Goal: Task Accomplishment & Management: Manage account settings

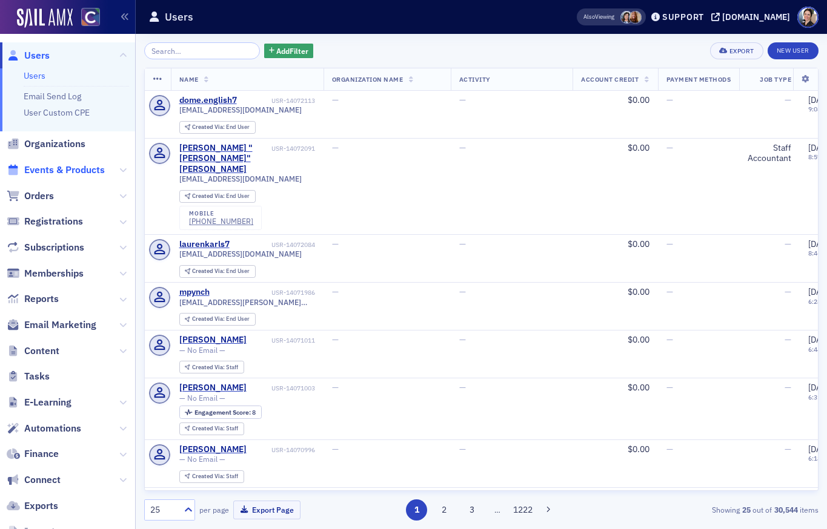
click at [64, 169] on span "Events & Products" at bounding box center [64, 170] width 81 height 13
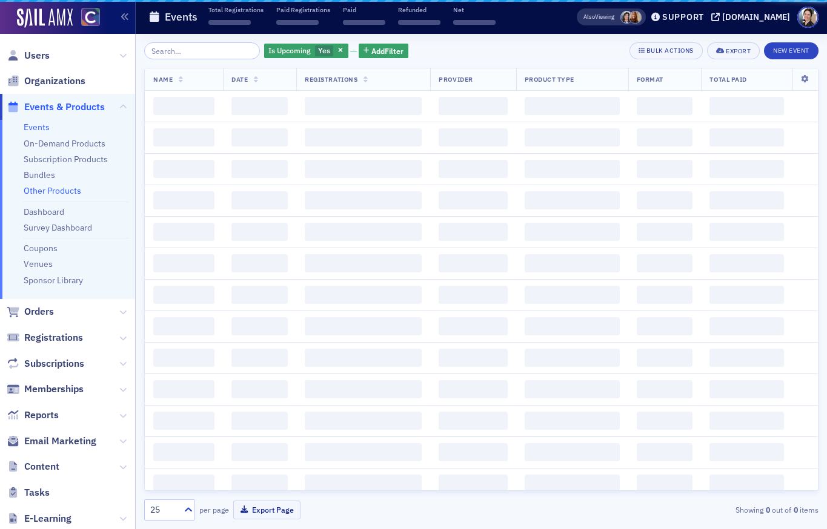
scroll to position [1, 0]
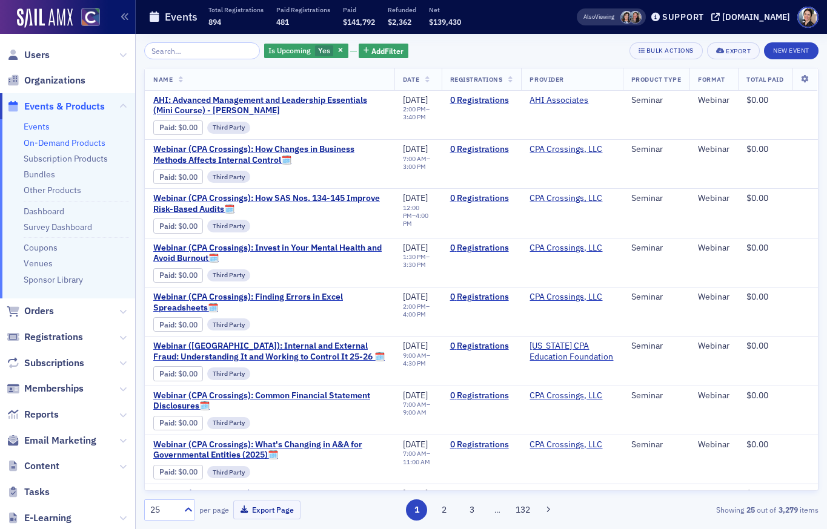
click at [46, 144] on link "On-Demand Products" at bounding box center [65, 142] width 82 height 11
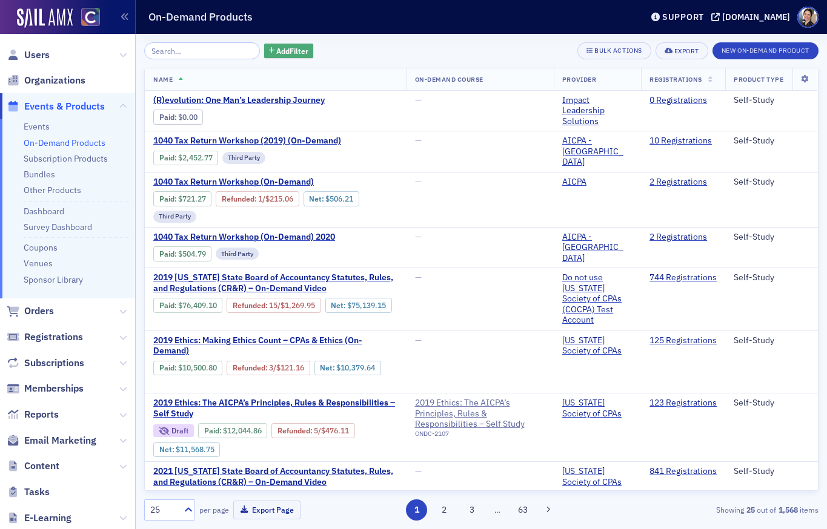
click at [280, 53] on span "Add Filter" at bounding box center [292, 50] width 32 height 11
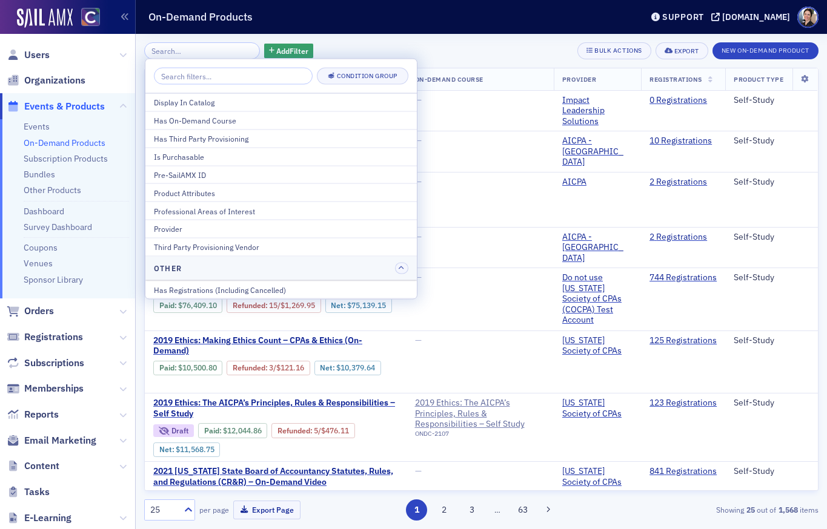
click at [175, 229] on div "Provider" at bounding box center [281, 228] width 254 height 11
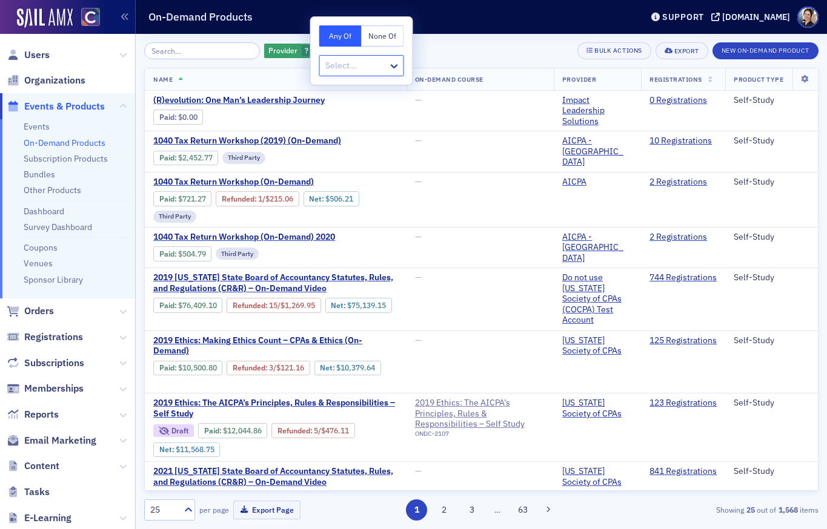
click at [357, 67] on div at bounding box center [355, 65] width 63 height 15
type input "surge"
click at [381, 94] on div "[PERSON_NAME] CPE" at bounding box center [370, 92] width 86 height 13
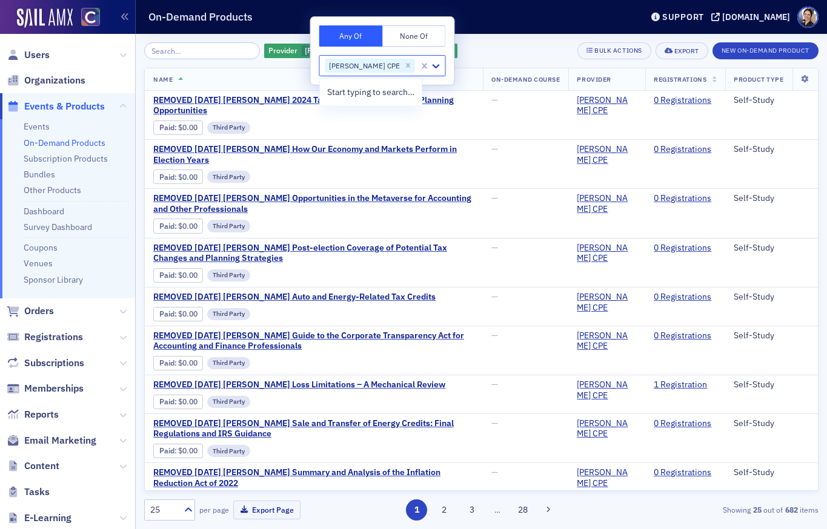
click at [457, 45] on div "Provider Surgent CPE Add Filter Bulk Actions Export New On-Demand Product" at bounding box center [481, 50] width 674 height 17
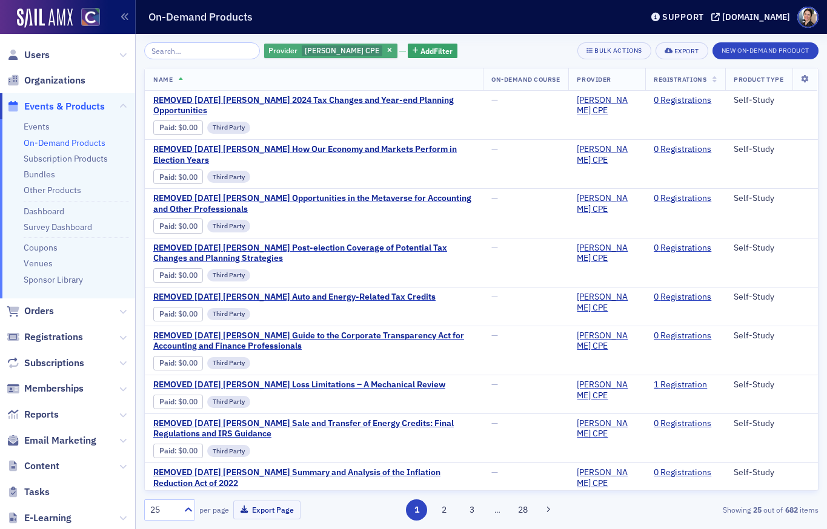
click at [319, 48] on span "[PERSON_NAME] CPE" at bounding box center [342, 50] width 74 height 10
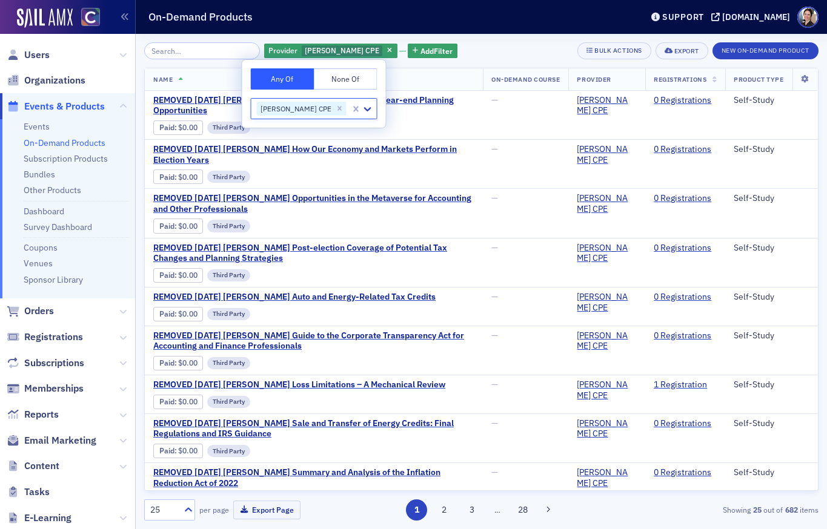
drag, startPoint x: 440, startPoint y: 75, endPoint x: 409, endPoint y: 60, distance: 34.4
click at [439, 76] on th "Name" at bounding box center [314, 79] width 338 height 22
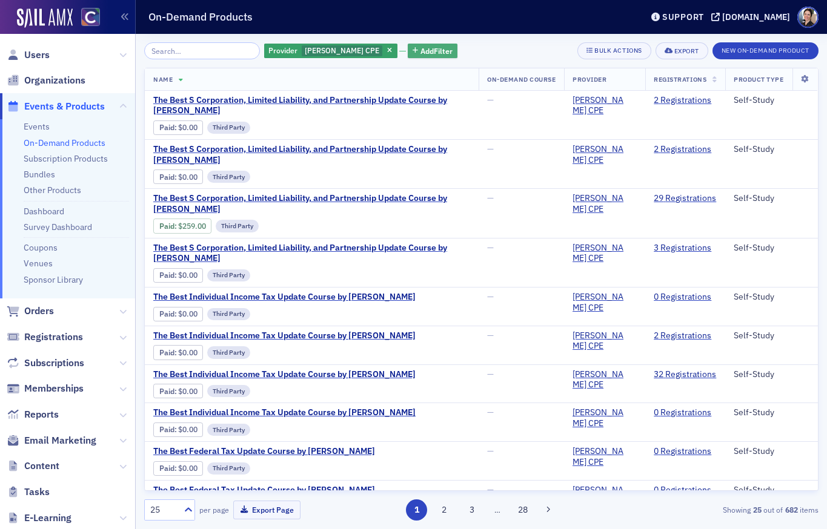
drag, startPoint x: 391, startPoint y: 51, endPoint x: 368, endPoint y: 56, distance: 23.4
click at [420, 51] on span "Add Filter" at bounding box center [436, 50] width 32 height 11
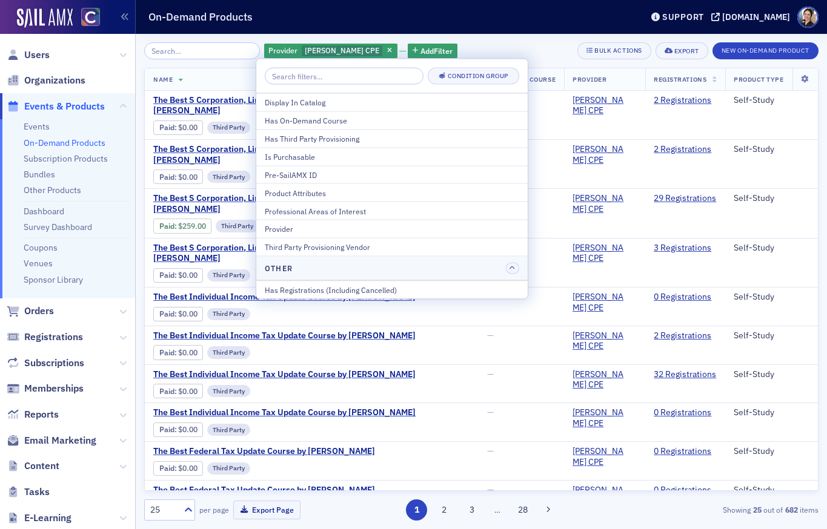
click at [318, 206] on div "Professional Areas of Interest" at bounding box center [392, 210] width 254 height 11
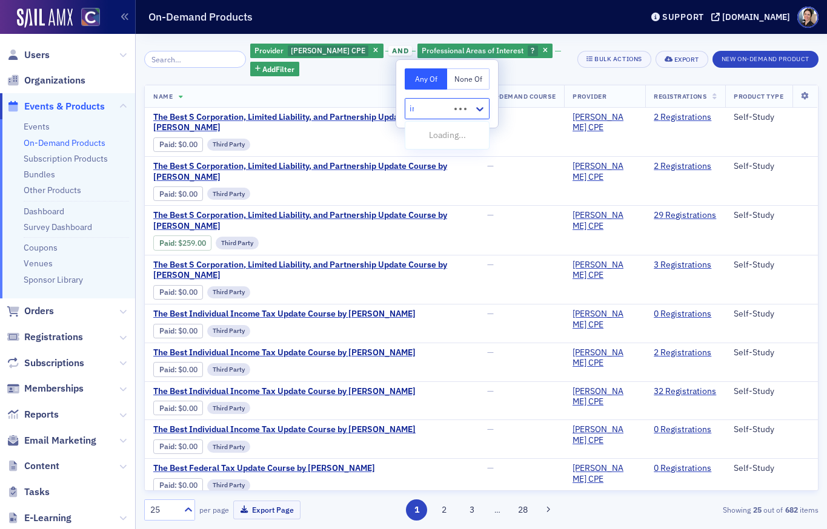
type input "irs"
click at [508, 132] on span "Enrolled Agent - IRS Credit Eligible" at bounding box center [478, 135] width 133 height 13
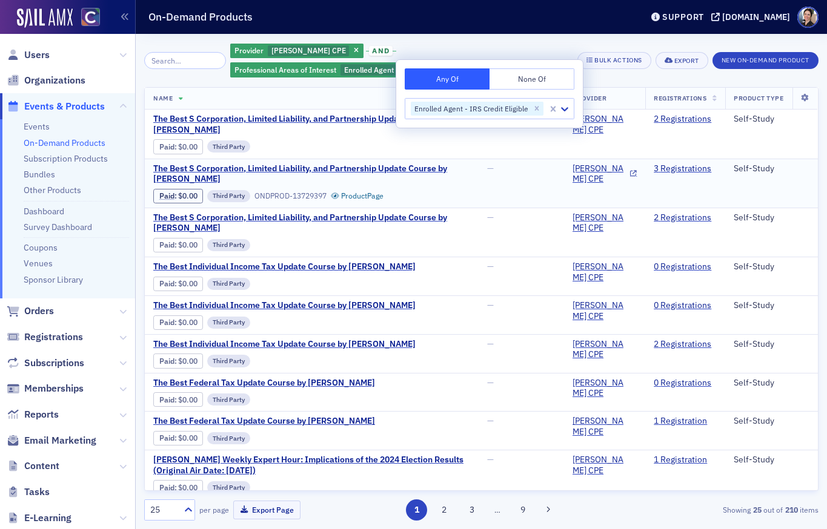
click at [523, 181] on td "—" at bounding box center [520, 183] width 85 height 49
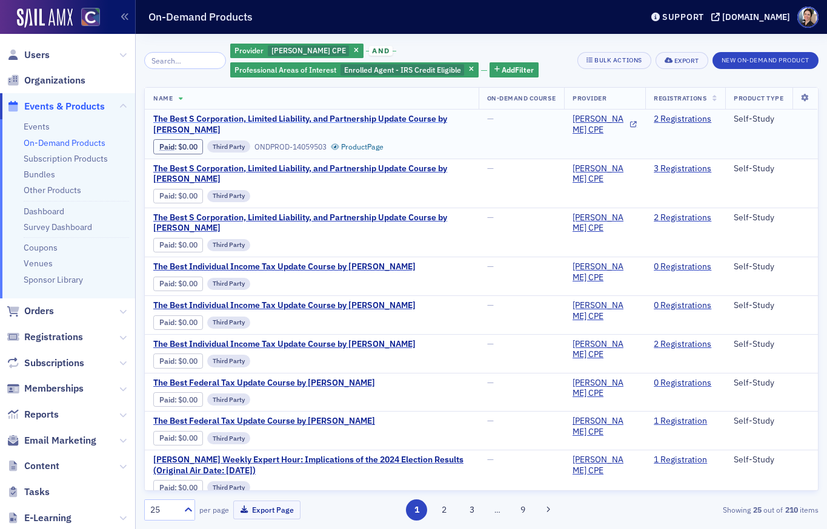
click at [203, 117] on span "The Best S Corporation, Limited Liability, and Partnership Update Course by [PE…" at bounding box center [311, 124] width 317 height 21
click at [509, 71] on span "Add Filter" at bounding box center [517, 69] width 32 height 11
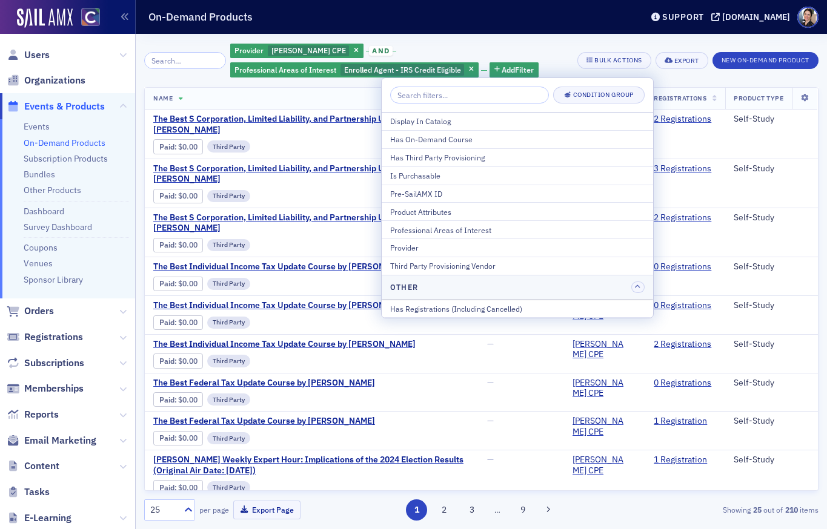
click at [438, 98] on input "search" at bounding box center [469, 95] width 159 height 17
click at [435, 121] on div "Display In Catalog" at bounding box center [517, 121] width 254 height 11
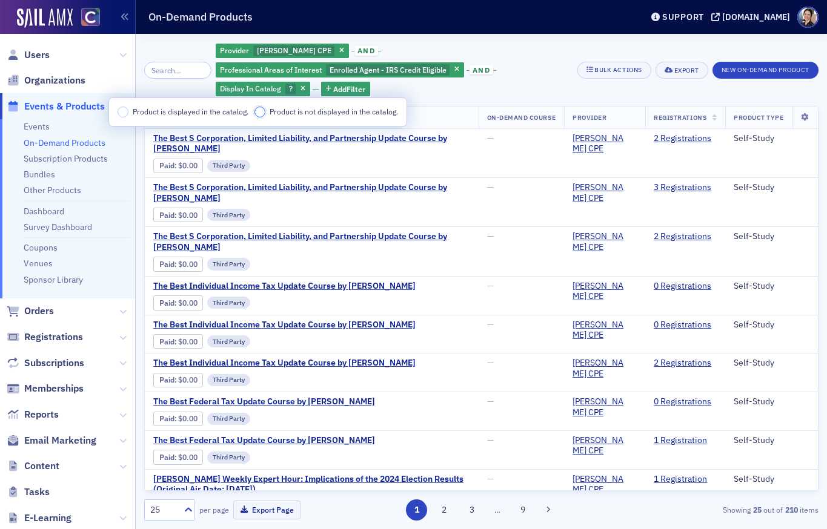
click at [261, 114] on input "Product is not displayed in the catalog." at bounding box center [259, 112] width 11 height 11
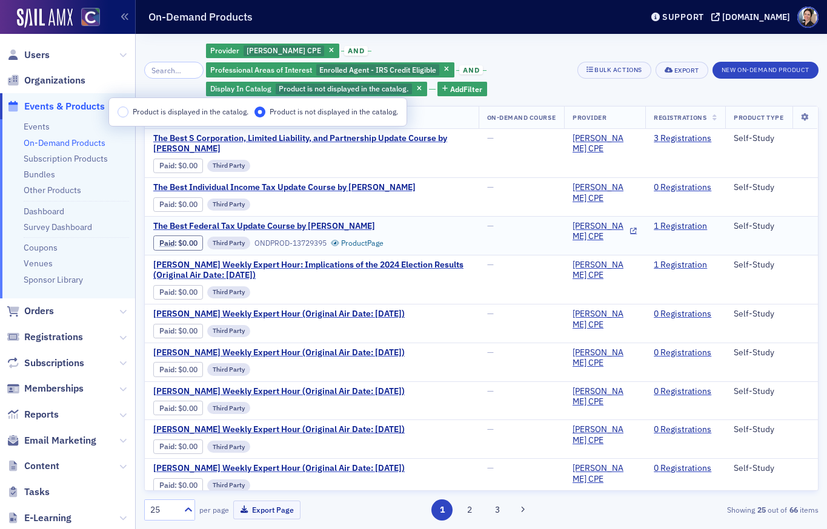
click at [443, 221] on div "The Best Federal Tax Update Course by Surgent Paid : $0.00 Third Party ONDPROD-…" at bounding box center [311, 236] width 317 height 30
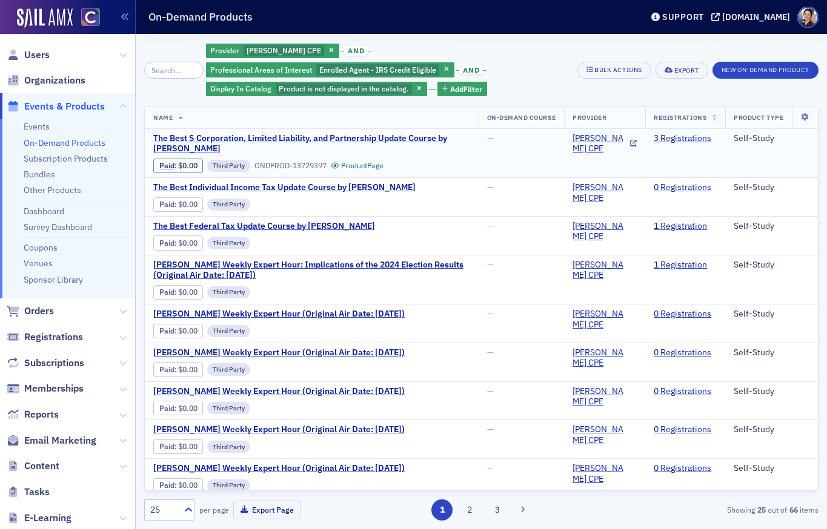
click at [194, 137] on span "The Best S Corporation, Limited Liability, and Partnership Update Course by [PE…" at bounding box center [311, 143] width 317 height 21
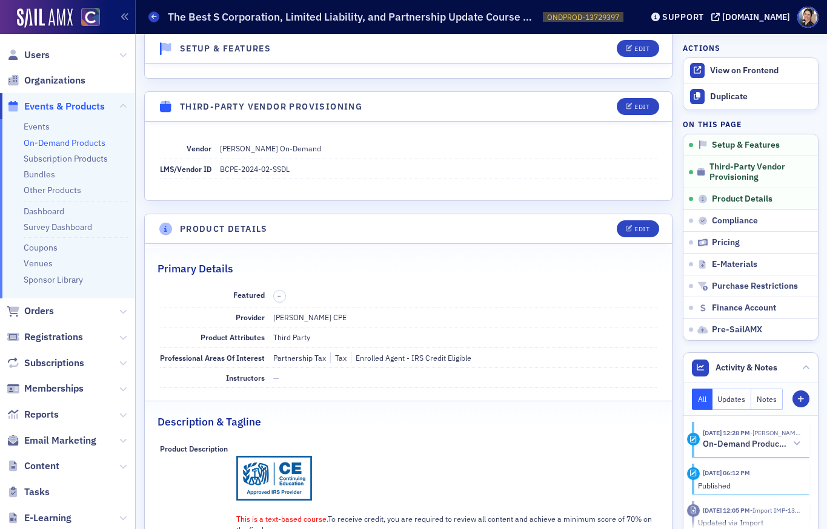
scroll to position [195, 0]
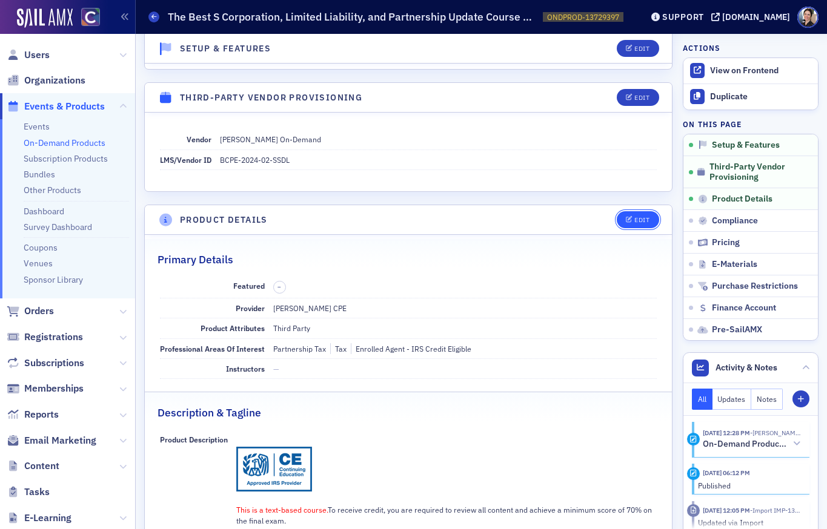
click at [639, 217] on div "Edit" at bounding box center [641, 220] width 15 height 7
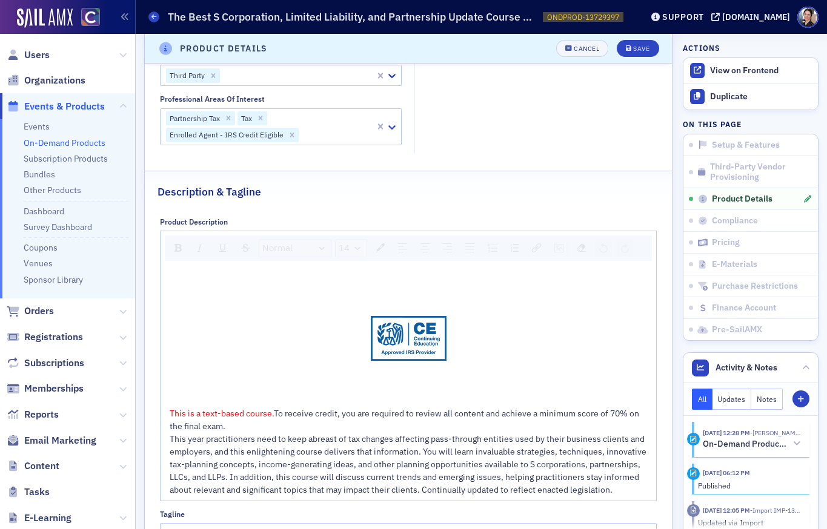
scroll to position [509, 0]
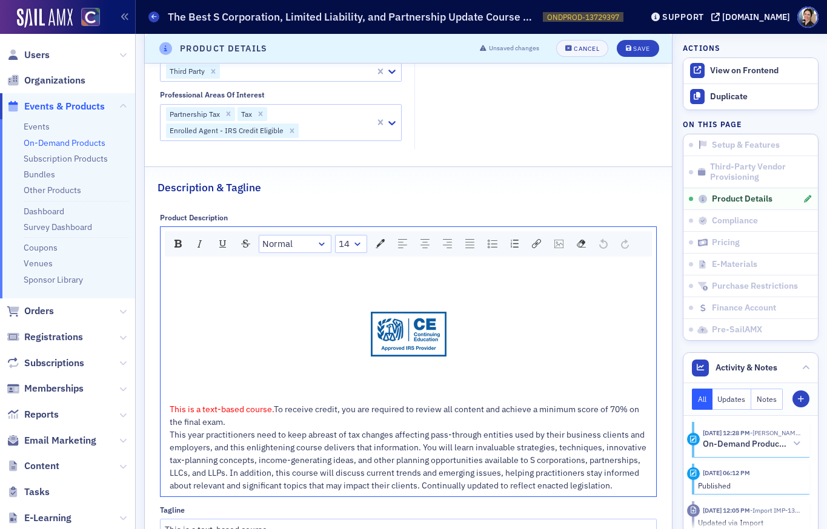
drag, startPoint x: 554, startPoint y: 303, endPoint x: 584, endPoint y: 270, distance: 44.2
drag, startPoint x: 290, startPoint y: 288, endPoint x: 471, endPoint y: 351, distance: 191.7
click at [471, 351] on div "This is a text-based course. To receive credit, you are required to review all …" at bounding box center [409, 378] width 478 height 227
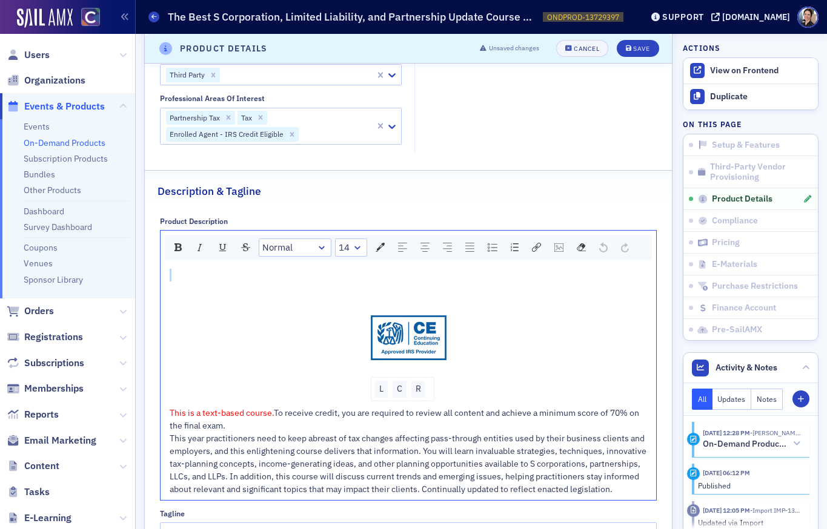
scroll to position [503, 0]
drag, startPoint x: 363, startPoint y: 309, endPoint x: 415, endPoint y: 351, distance: 67.2
click at [418, 351] on span "L C R" at bounding box center [409, 339] width 478 height 79
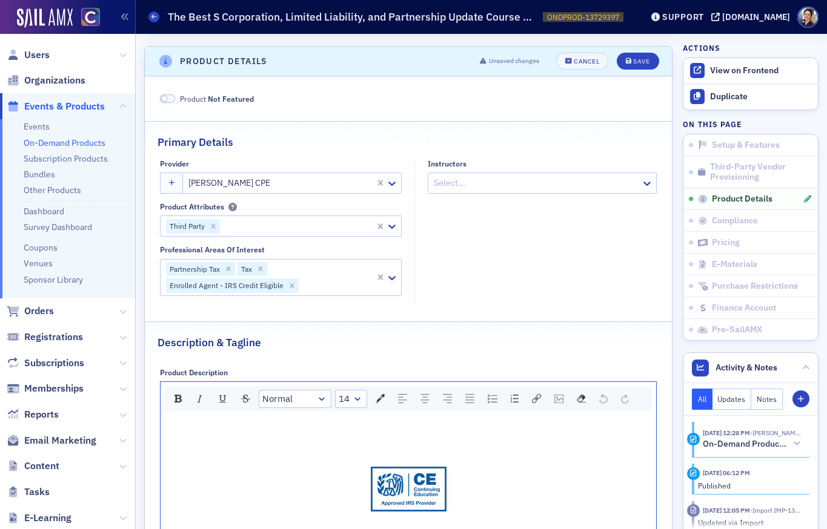
scroll to position [353, 0]
click at [326, 337] on div "Description & Tagline" at bounding box center [407, 337] width 501 height 28
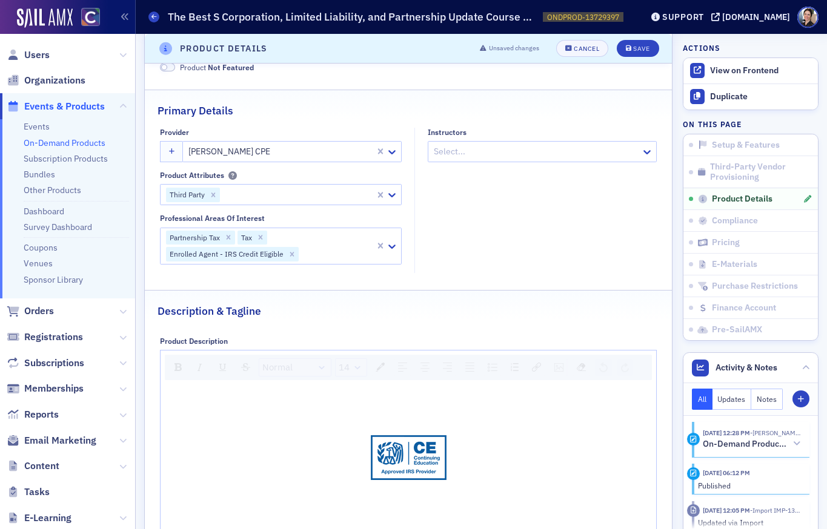
scroll to position [385, 0]
click at [585, 47] on div "Cancel" at bounding box center [586, 48] width 25 height 7
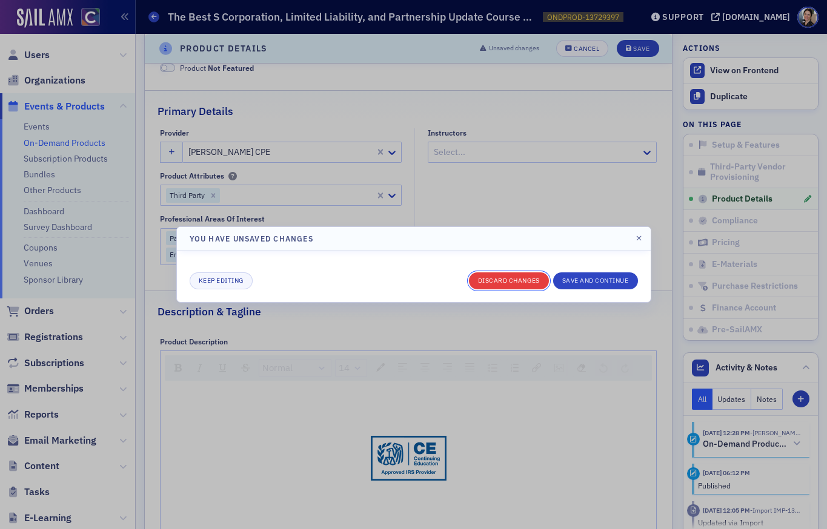
click at [500, 281] on button "Discard changes" at bounding box center [509, 281] width 80 height 17
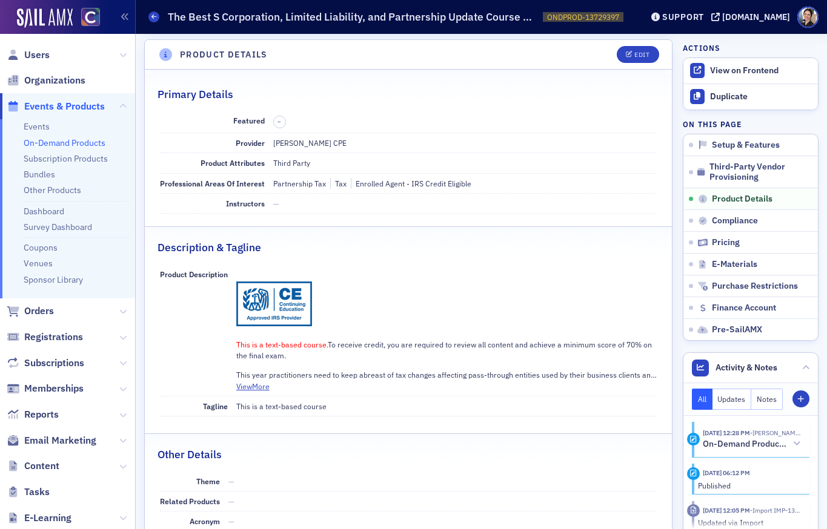
scroll to position [360, 0]
drag, startPoint x: 218, startPoint y: 278, endPoint x: 327, endPoint y: 328, distance: 120.0
click at [327, 328] on div "Product Description This is a text-based course. To receive credit, you are req…" at bounding box center [408, 331] width 497 height 133
click at [344, 302] on div "This is a text-based course. To receive credit, you are required to review all …" at bounding box center [446, 325] width 421 height 112
click at [645, 54] on div "Edit" at bounding box center [641, 55] width 15 height 7
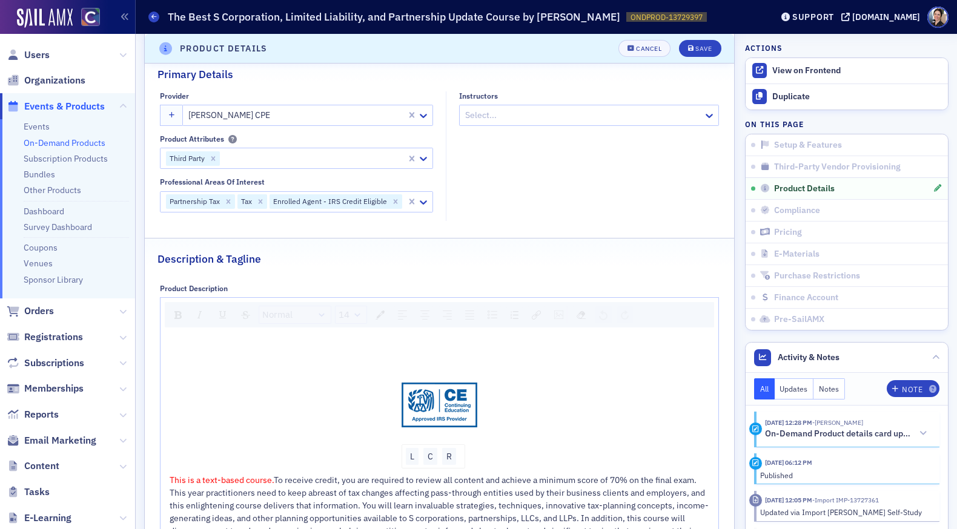
scroll to position [422, 0]
click at [192, 287] on div "Product Description" at bounding box center [194, 287] width 68 height 9
click at [461, 264] on div "Description & Tagline" at bounding box center [439, 252] width 564 height 28
click at [537, 358] on div "This is a text-based course. To receive credit, you are required to review all …" at bounding box center [440, 443] width 541 height 214
drag, startPoint x: 667, startPoint y: 313, endPoint x: 689, endPoint y: 314, distance: 22.4
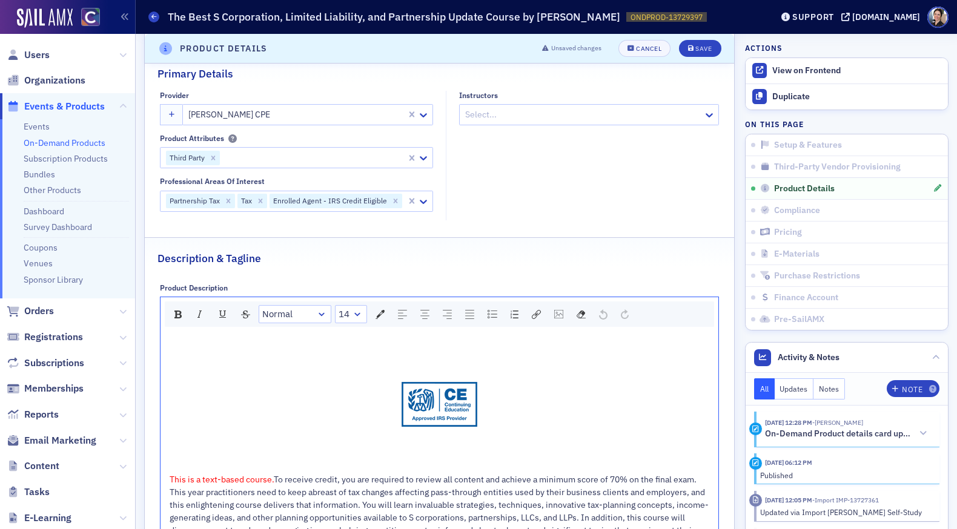
click at [667, 313] on div "Normal 14" at bounding box center [440, 314] width 550 height 25
click at [696, 314] on div "Normal 14" at bounding box center [440, 314] width 550 height 25
drag, startPoint x: 656, startPoint y: 317, endPoint x: 632, endPoint y: 316, distance: 24.2
click at [656, 317] on div "Normal 14" at bounding box center [440, 314] width 550 height 25
click at [647, 46] on div "Cancel" at bounding box center [648, 48] width 25 height 7
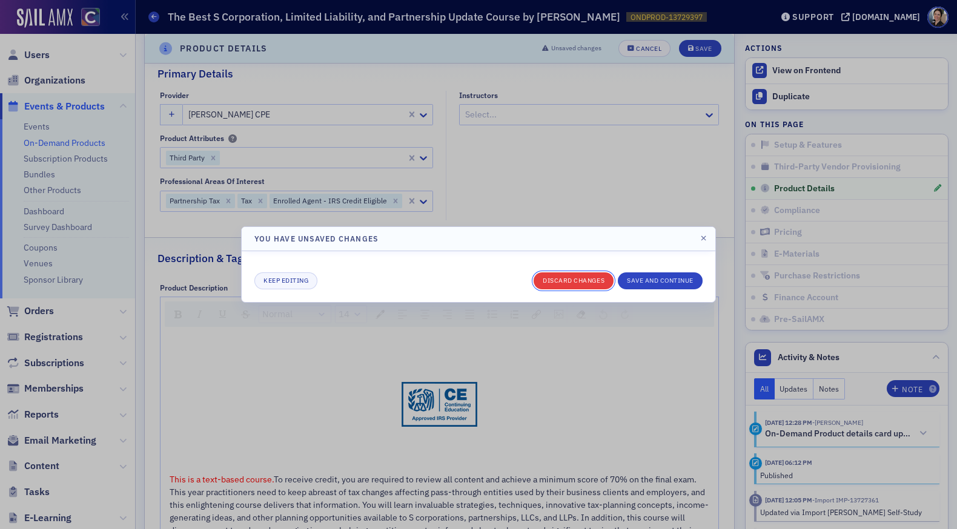
click at [562, 282] on button "Discard changes" at bounding box center [574, 281] width 80 height 17
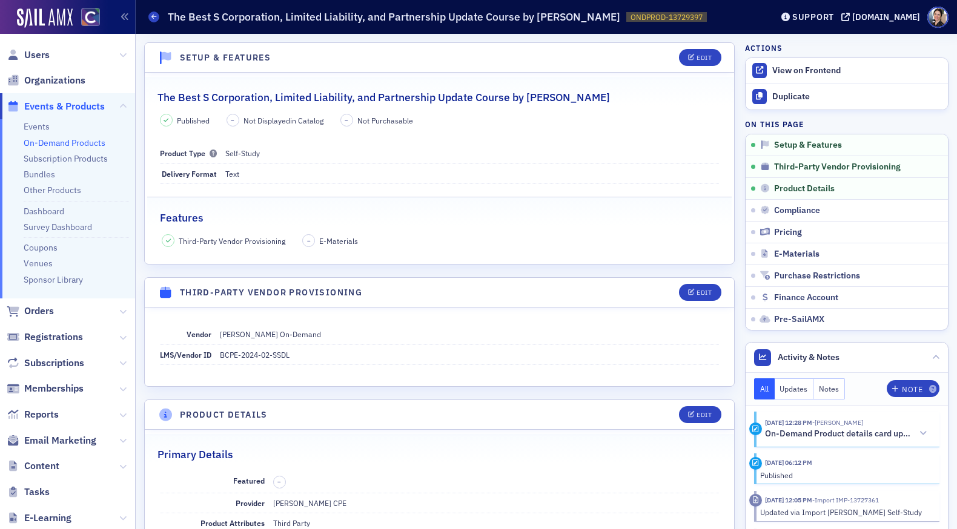
scroll to position [0, 0]
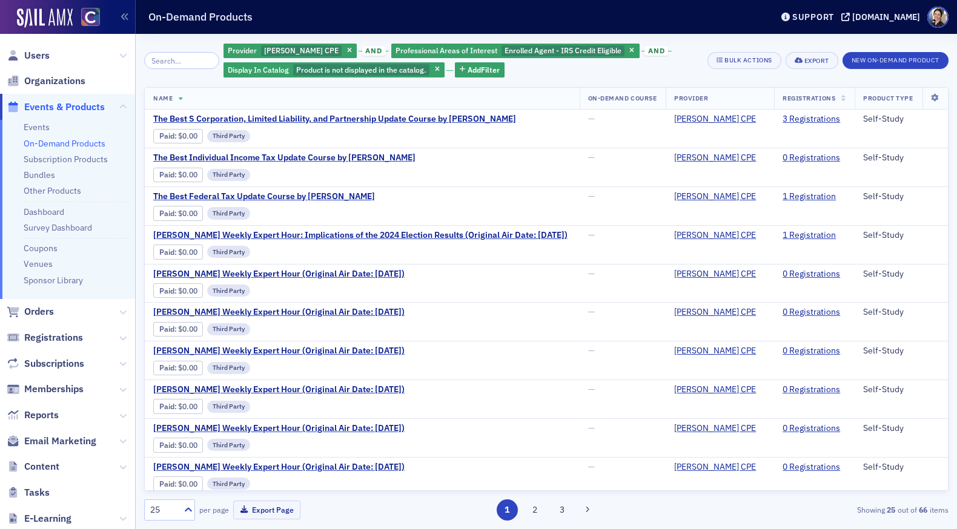
drag, startPoint x: 435, startPoint y: 68, endPoint x: 424, endPoint y: 69, distance: 11.5
click at [435, 68] on span "button" at bounding box center [437, 70] width 11 height 11
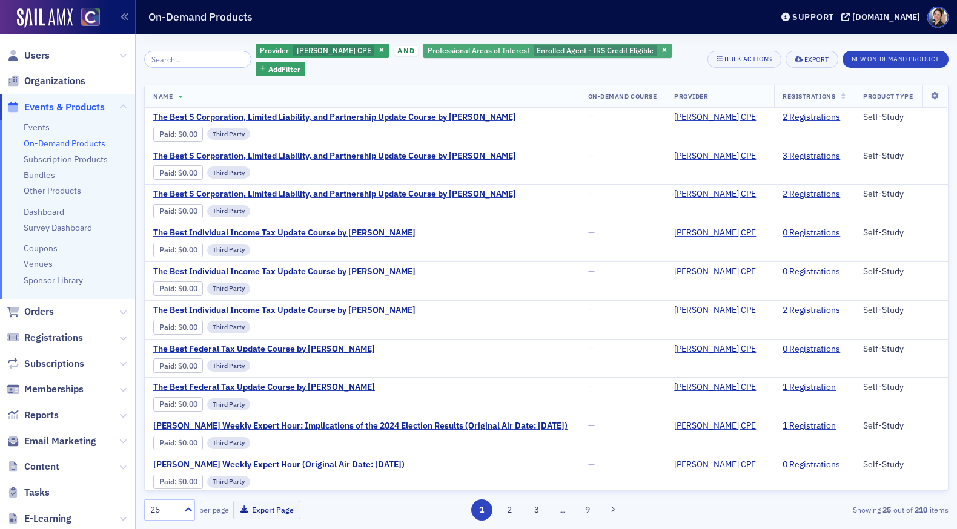
click at [379, 52] on icon "button" at bounding box center [381, 51] width 5 height 7
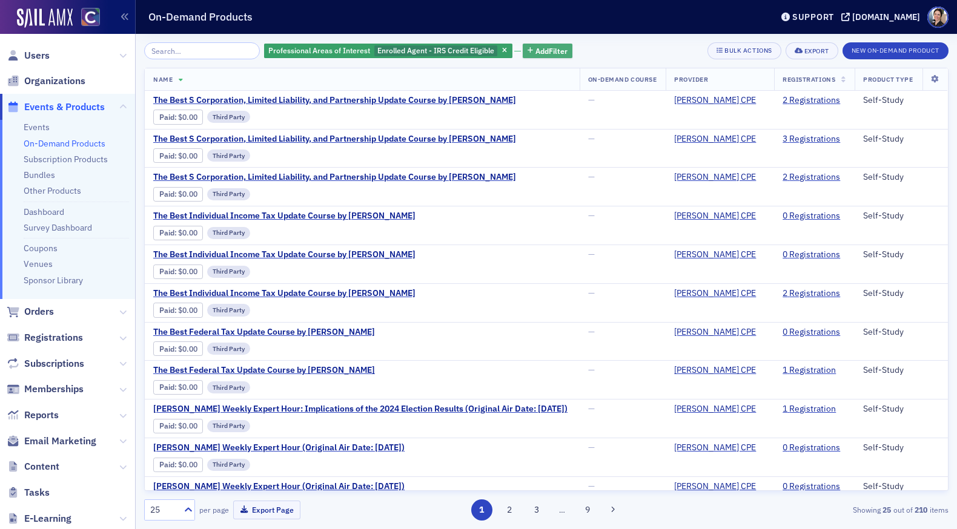
click at [535, 49] on span "Add Filter" at bounding box center [551, 50] width 32 height 11
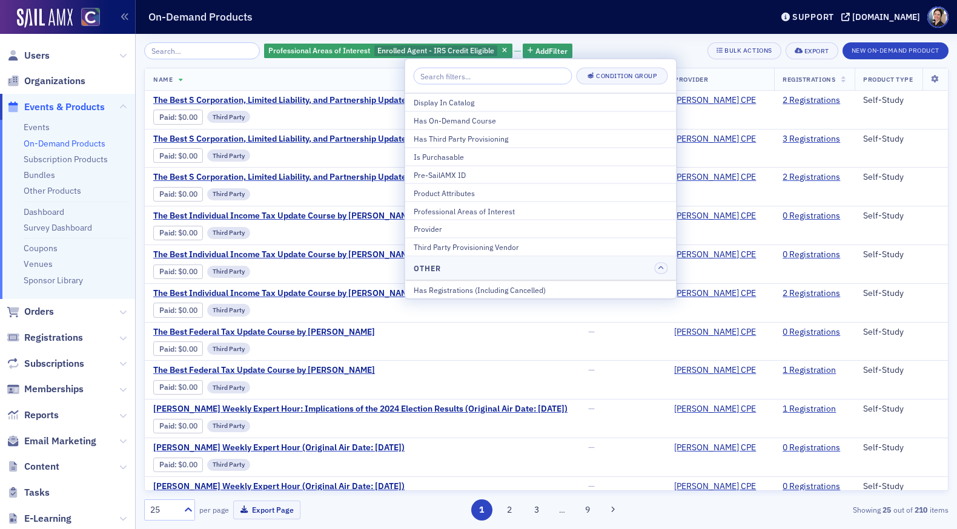
click at [463, 78] on input "search" at bounding box center [493, 76] width 159 height 17
drag, startPoint x: 216, startPoint y: 67, endPoint x: 210, endPoint y: 65, distance: 6.3
click at [216, 67] on div "Professional Areas of Interest Enrolled Agent - IRS Credit Eligible Add Filter …" at bounding box center [546, 281] width 804 height 478
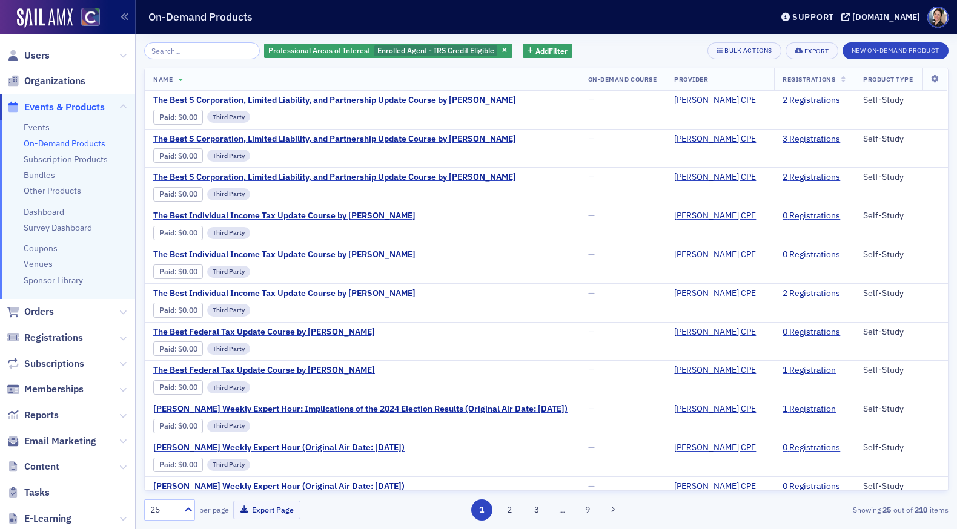
click at [53, 102] on span "Events & Products" at bounding box center [64, 107] width 81 height 13
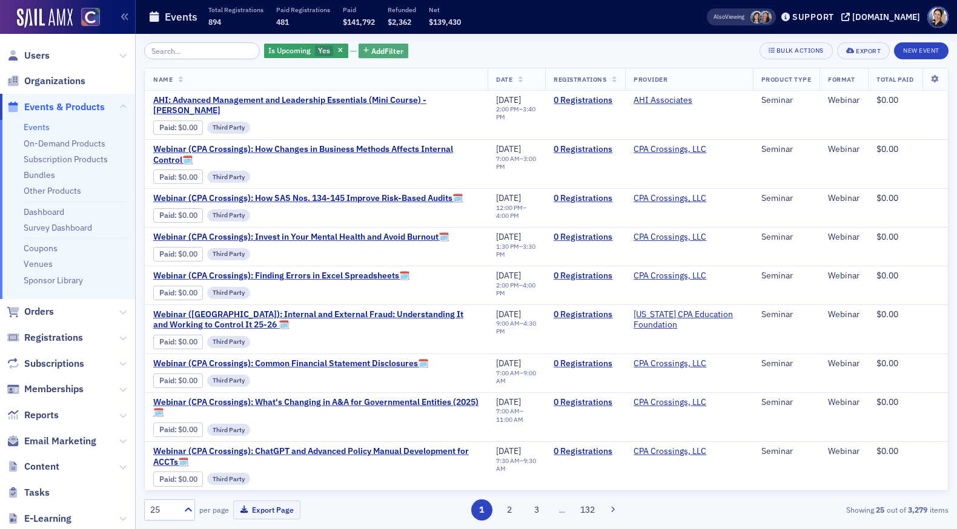
click at [375, 51] on span "Add Filter" at bounding box center [387, 50] width 32 height 11
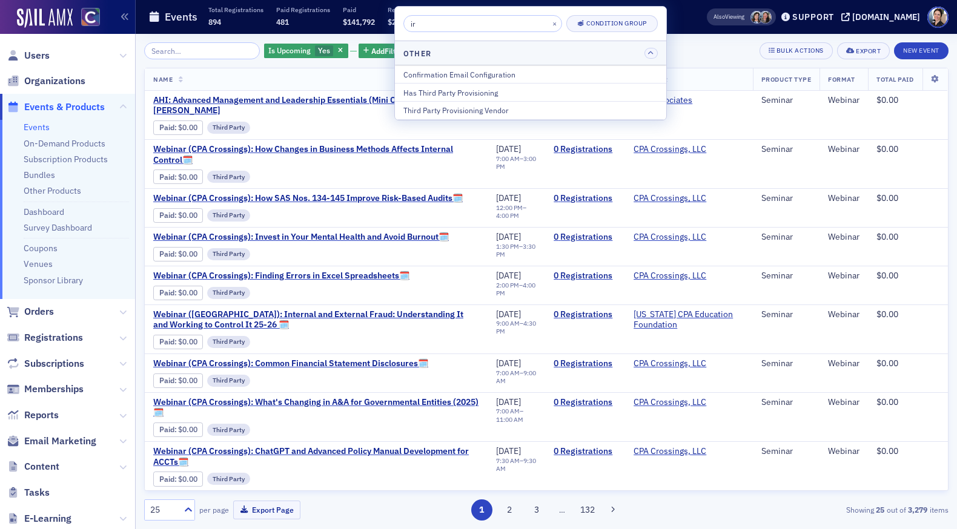
type input "i"
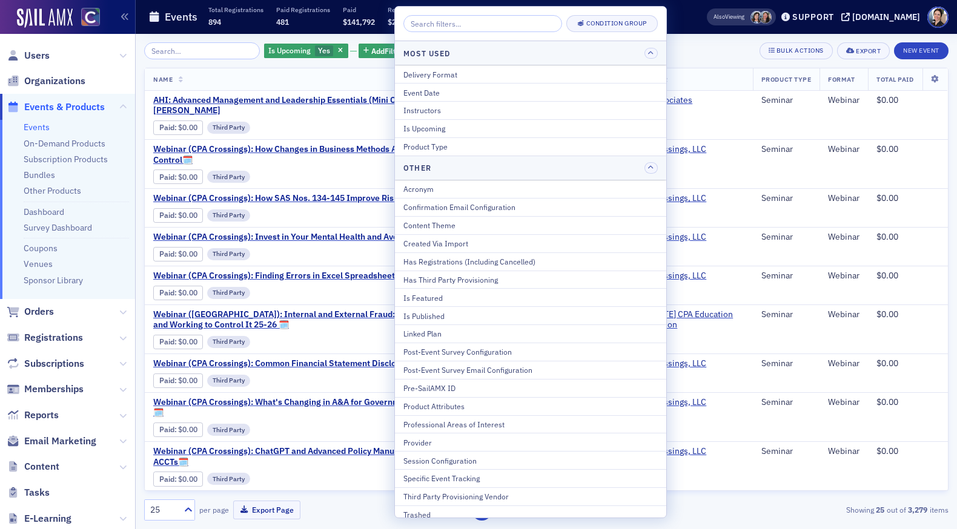
drag, startPoint x: 469, startPoint y: 423, endPoint x: 457, endPoint y: 408, distance: 19.4
click at [469, 423] on div "Professional Areas of Interest" at bounding box center [530, 424] width 254 height 11
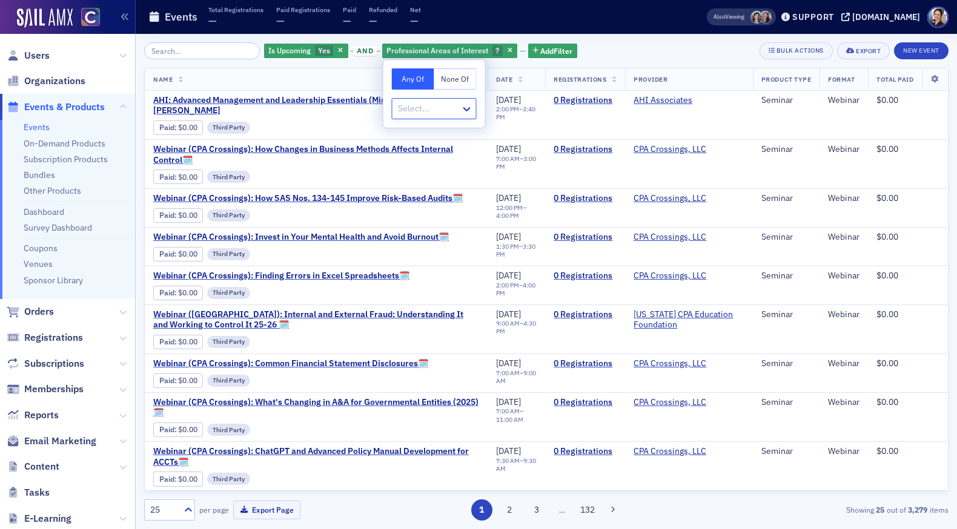
click at [434, 108] on div at bounding box center [428, 108] width 63 height 15
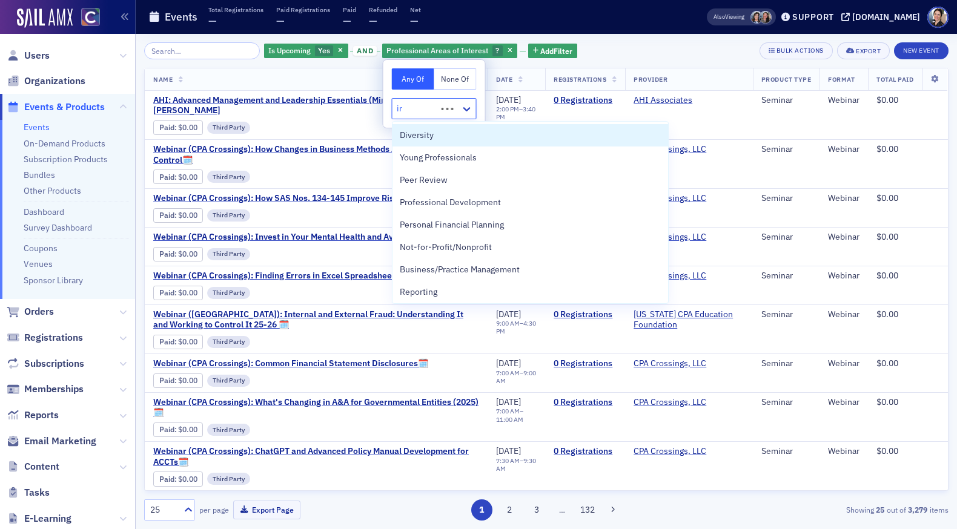
type input "irs"
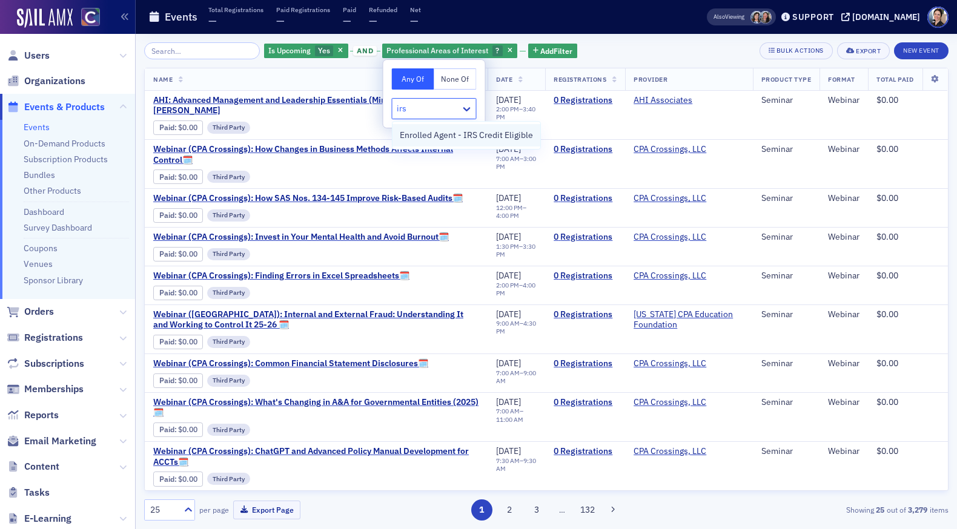
click at [453, 133] on span "Enrolled Agent - IRS Credit Eligible" at bounding box center [466, 135] width 133 height 13
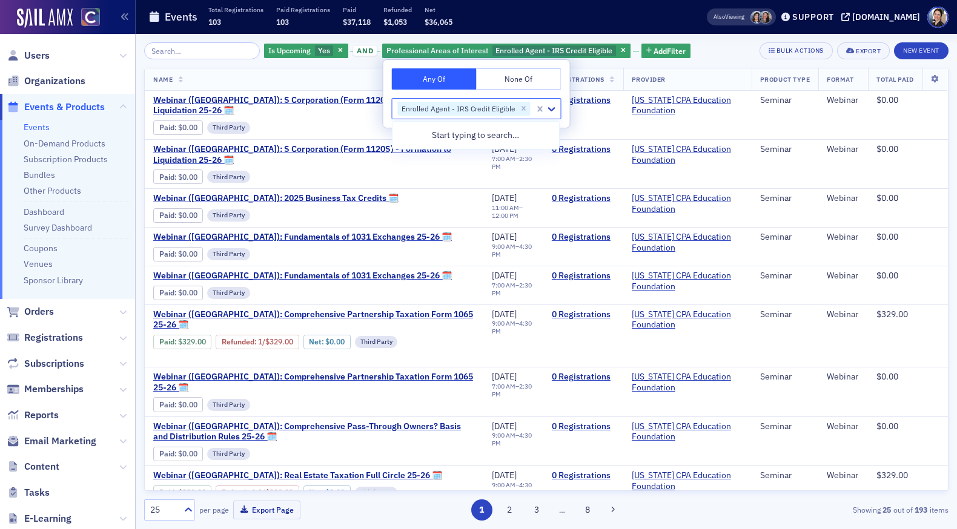
drag, startPoint x: 248, startPoint y: 82, endPoint x: 261, endPoint y: 84, distance: 12.8
click at [248, 82] on th "Name" at bounding box center [314, 79] width 339 height 22
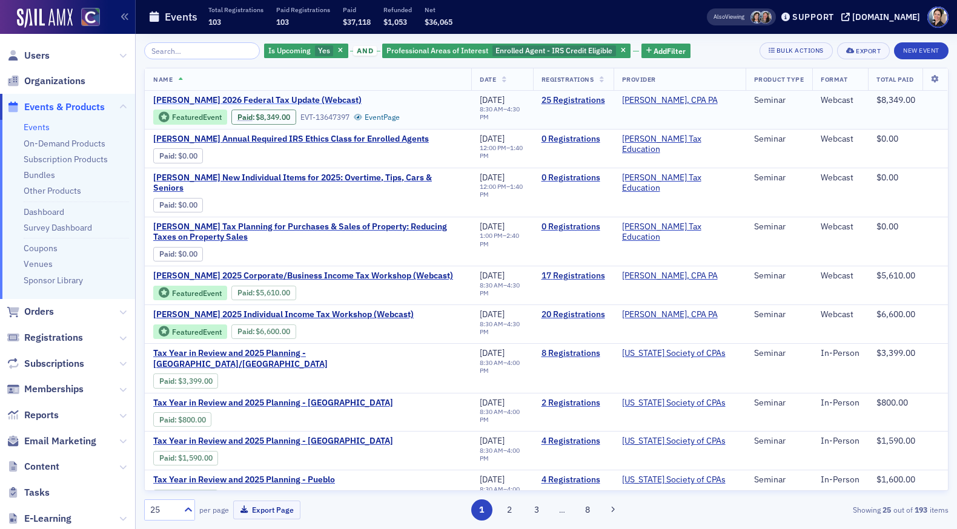
click at [244, 100] on span "Don Farmer 2026 Federal Tax Update (Webcast)" at bounding box center [257, 100] width 208 height 11
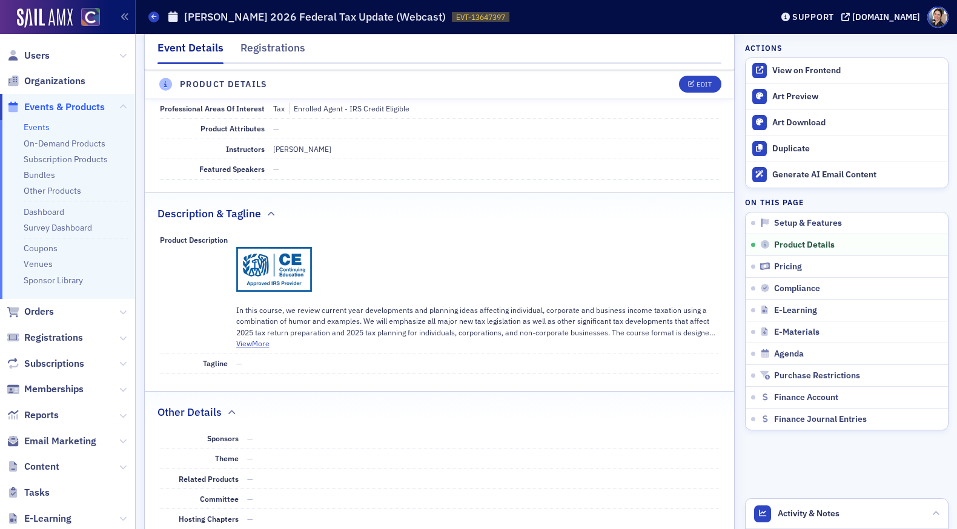
scroll to position [414, 0]
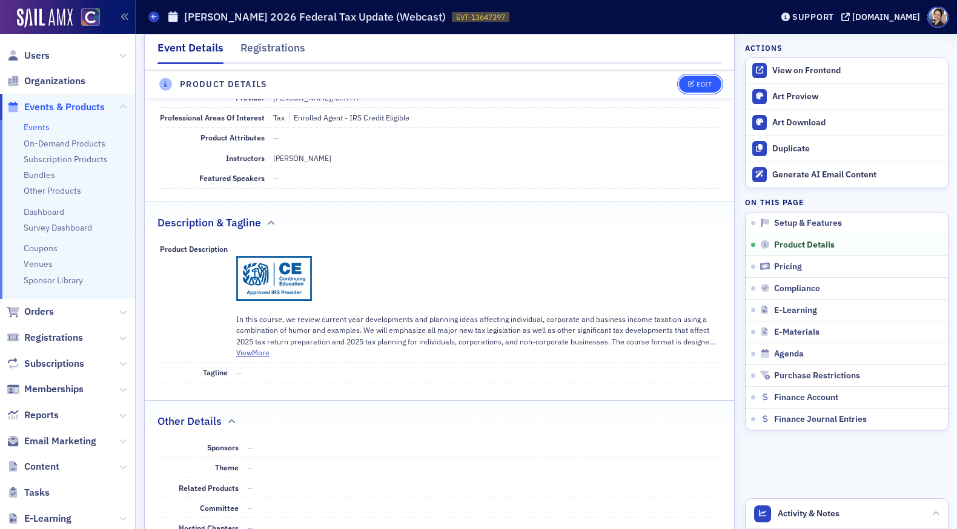
click at [704, 82] on div "Edit" at bounding box center [703, 85] width 15 height 7
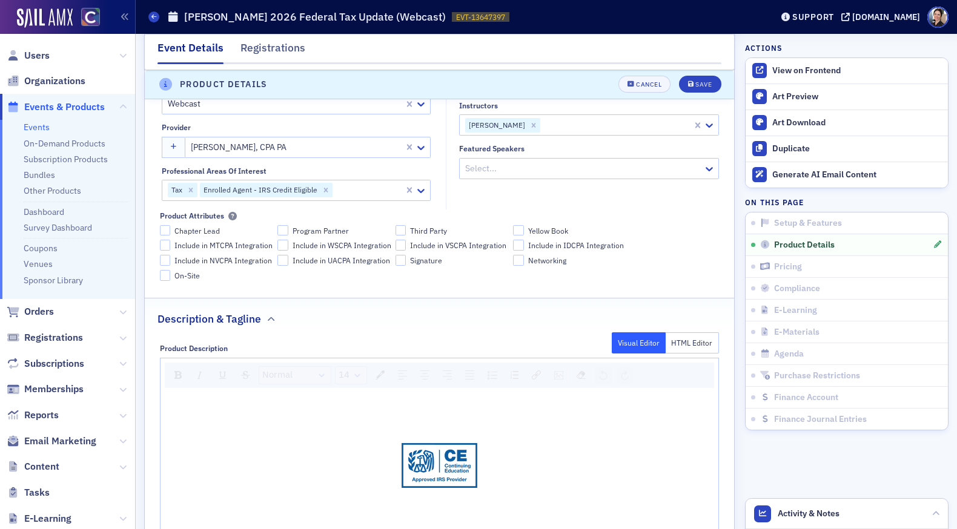
scroll to position [458, 0]
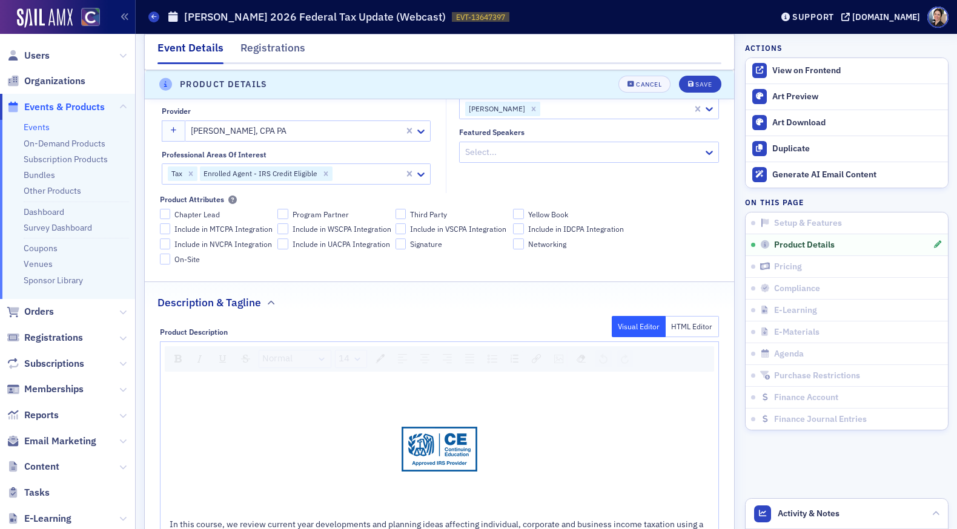
click at [689, 328] on button "HTML Editor" at bounding box center [693, 326] width 54 height 21
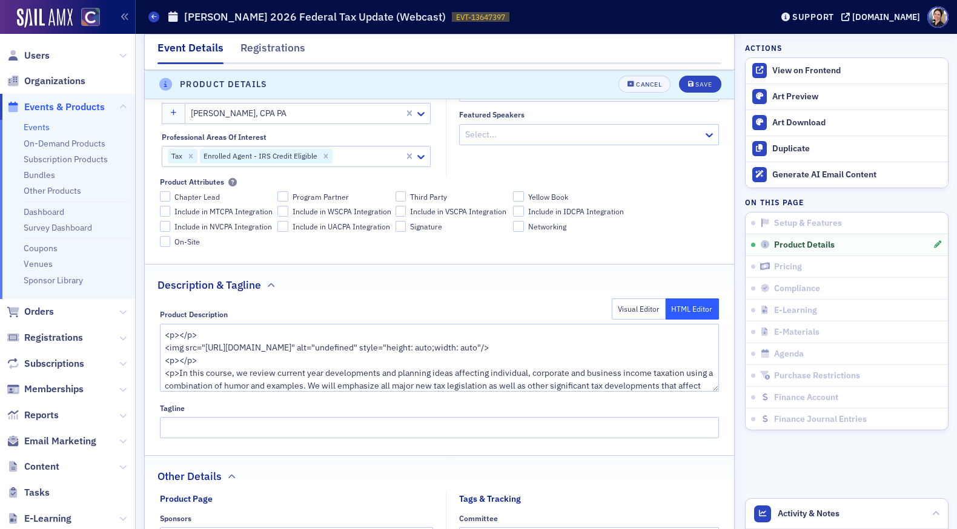
scroll to position [477, 0]
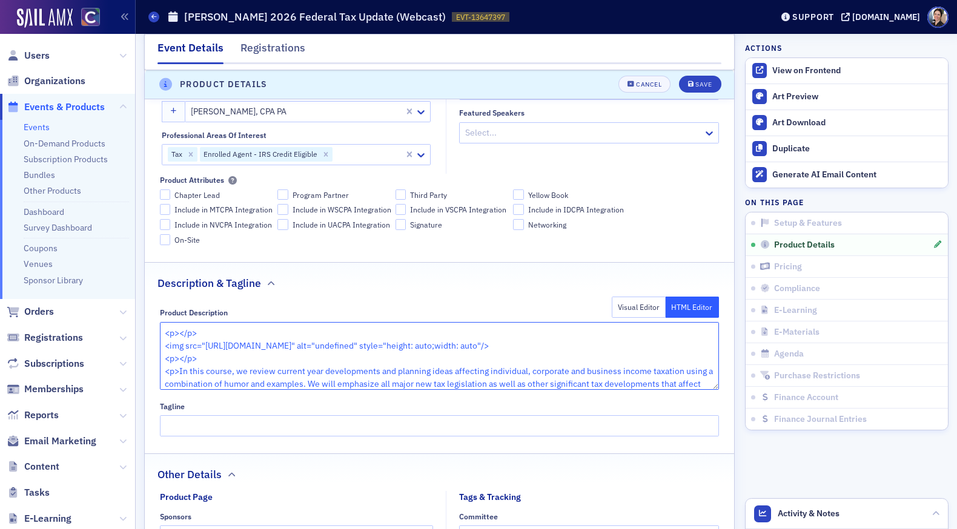
drag, startPoint x: 165, startPoint y: 333, endPoint x: 193, endPoint y: 365, distance: 42.1
click at [200, 369] on textarea "<p></p> <img src="https://cdn.sailamx.com/2/cms_uploads/87ff60cb924cdd907428f77…" at bounding box center [440, 356] width 560 height 68
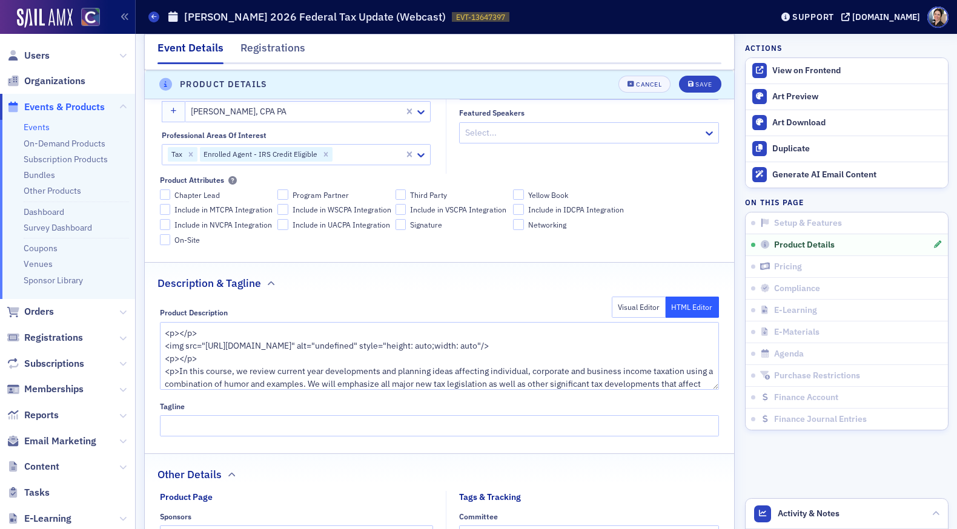
click at [637, 306] on button "Visual Editor" at bounding box center [639, 307] width 54 height 21
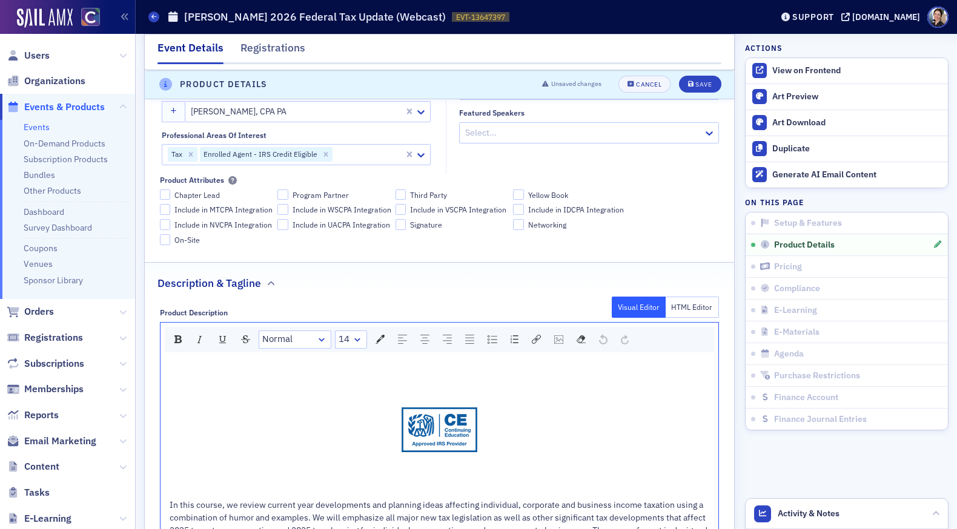
drag, startPoint x: 383, startPoint y: 403, endPoint x: 465, endPoint y: 451, distance: 94.7
click at [650, 88] on div "Cancel" at bounding box center [648, 85] width 25 height 7
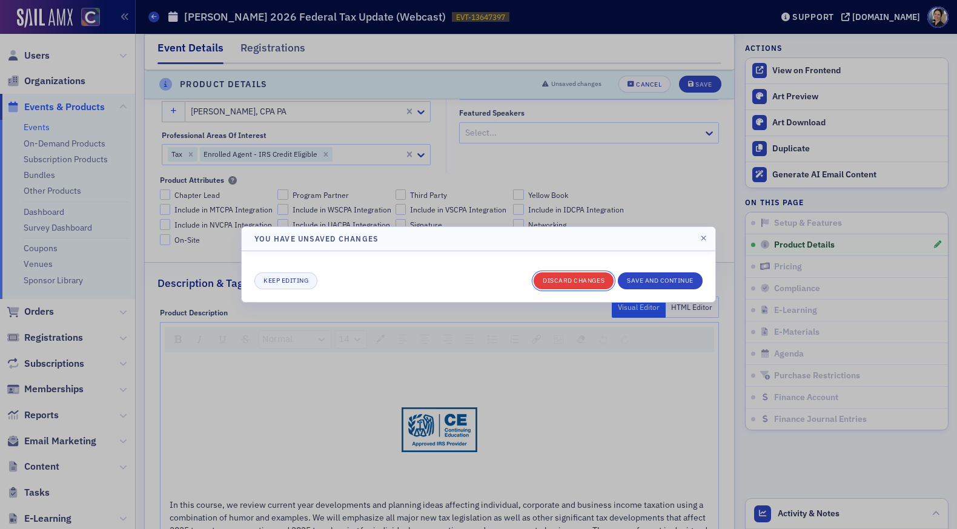
click at [573, 285] on button "Discard changes" at bounding box center [574, 281] width 80 height 17
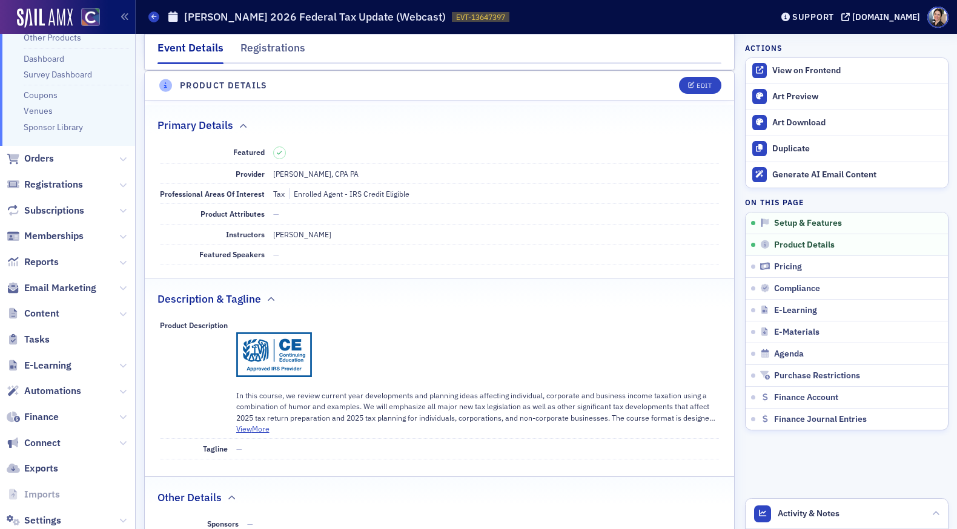
scroll to position [165, 0]
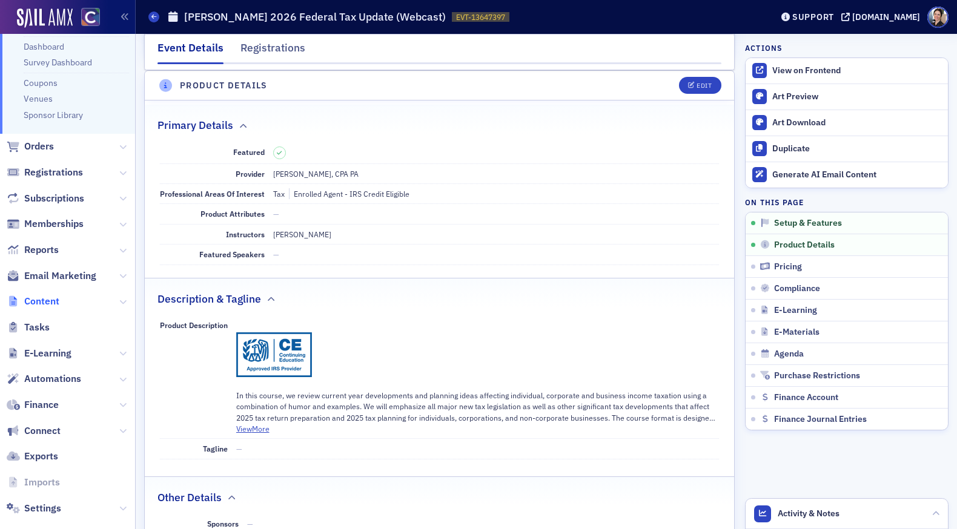
click at [47, 303] on span "Content" at bounding box center [41, 301] width 35 height 13
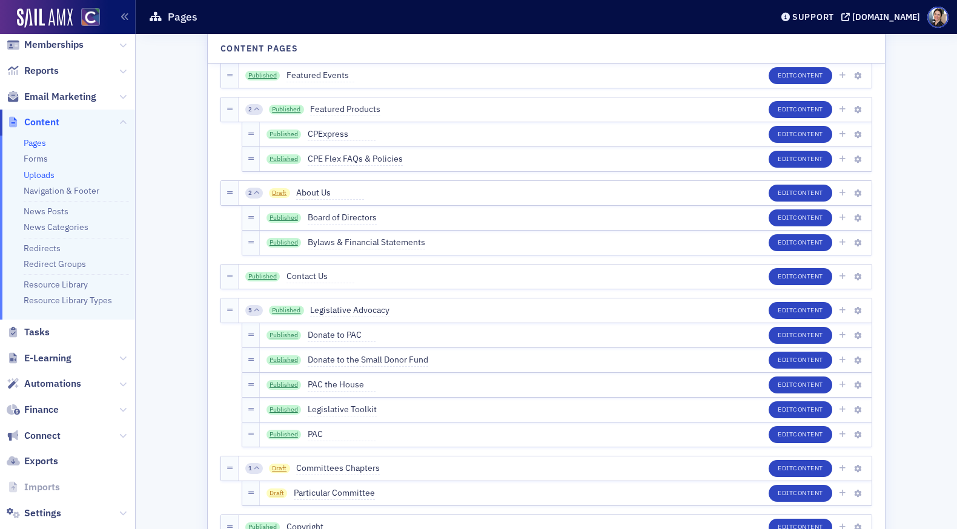
click at [40, 174] on link "Uploads" at bounding box center [39, 175] width 31 height 11
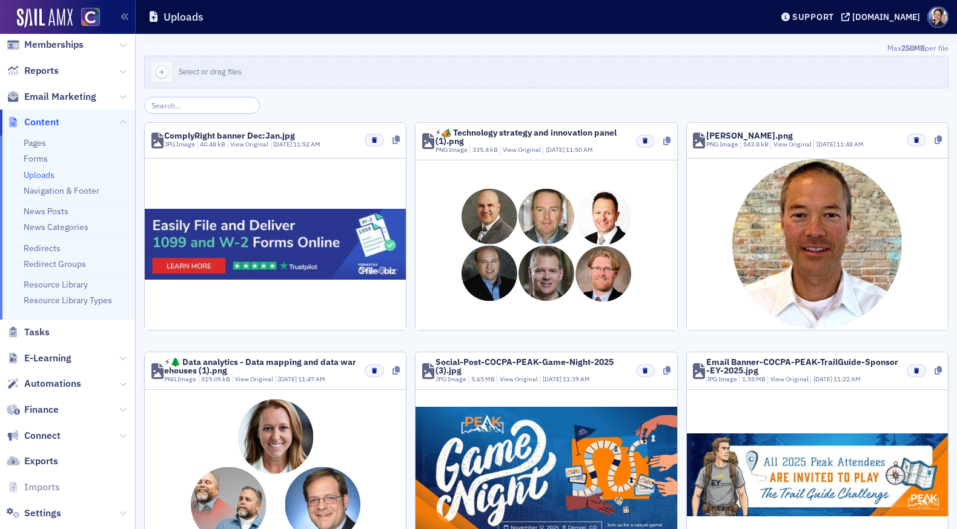
click at [205, 105] on input "search" at bounding box center [202, 105] width 116 height 17
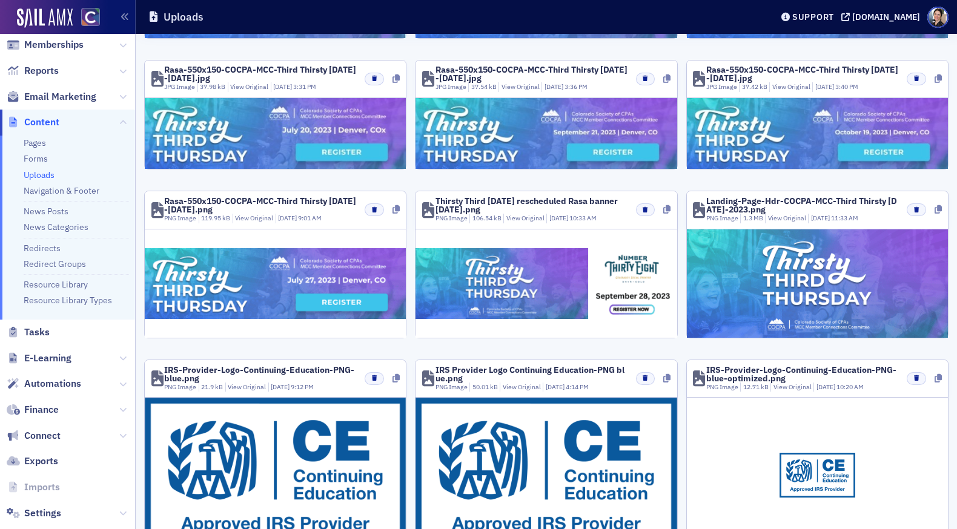
scroll to position [465, 0]
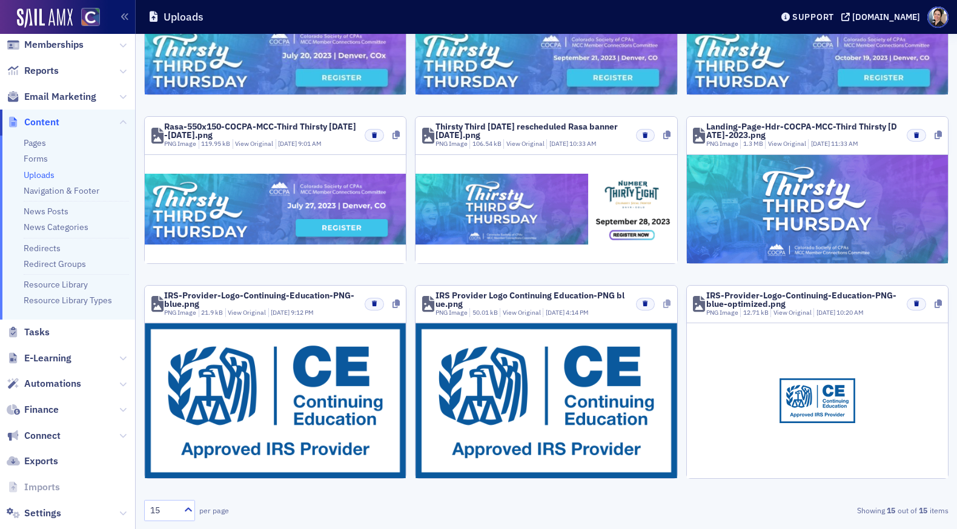
type input "irs"
click at [666, 304] on icon at bounding box center [666, 304] width 7 height 8
click at [826, 304] on icon at bounding box center [937, 304] width 7 height 8
click at [395, 304] on icon at bounding box center [395, 304] width 7 height 8
click at [819, 394] on img at bounding box center [817, 401] width 76 height 45
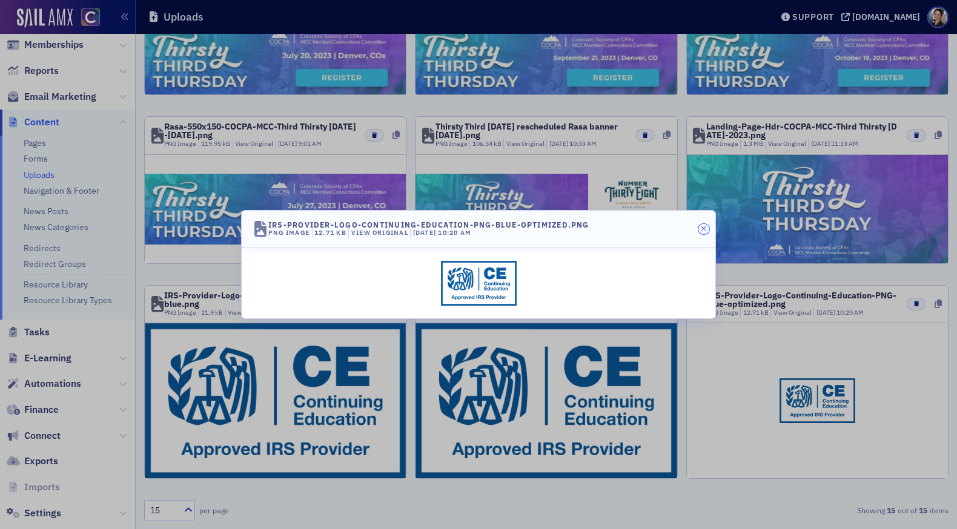
click at [702, 227] on icon "button" at bounding box center [703, 228] width 5 height 7
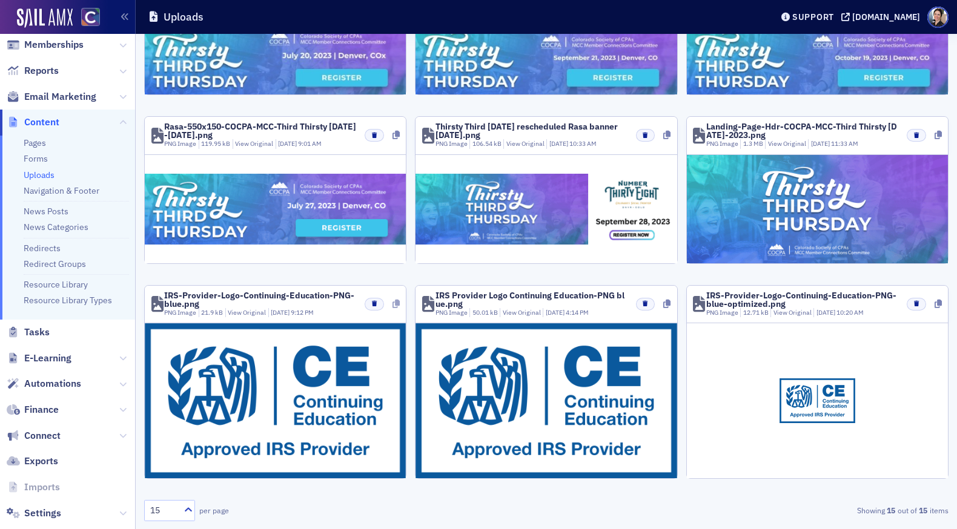
click at [397, 303] on icon at bounding box center [395, 304] width 7 height 8
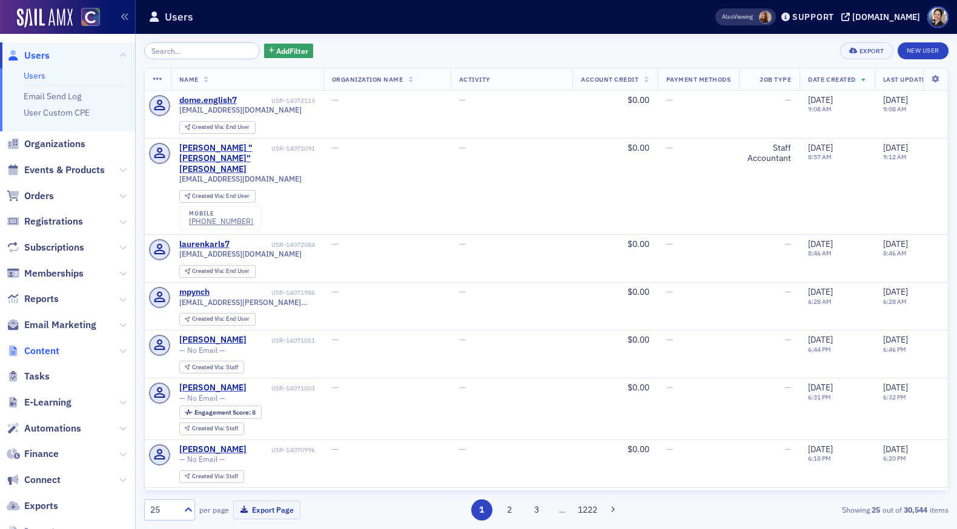
click at [47, 349] on span "Content" at bounding box center [41, 351] width 35 height 13
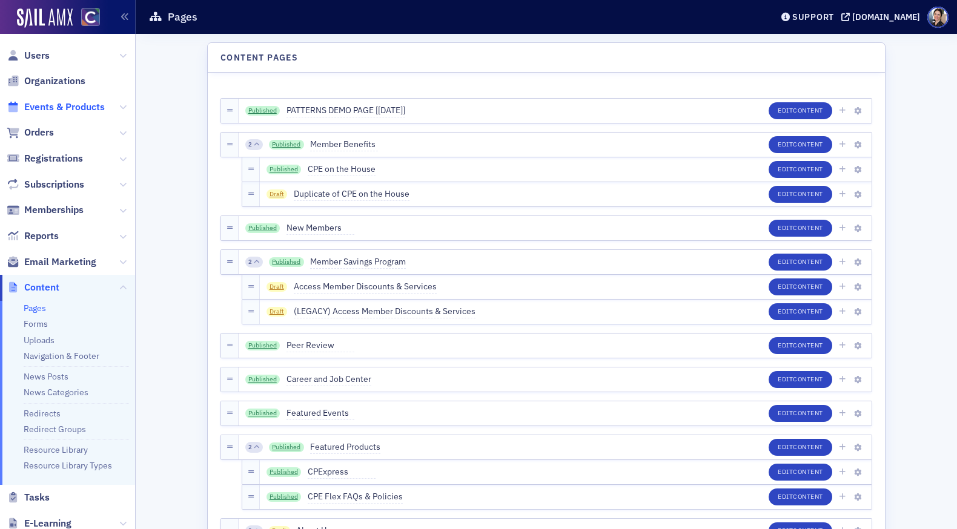
click at [45, 111] on span "Events & Products" at bounding box center [64, 107] width 81 height 13
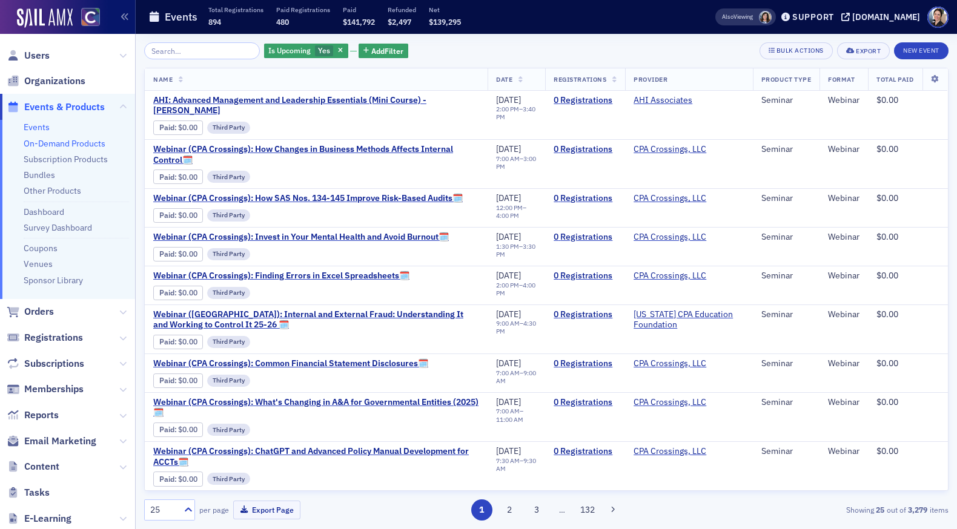
click at [56, 145] on link "On-Demand Products" at bounding box center [65, 143] width 82 height 11
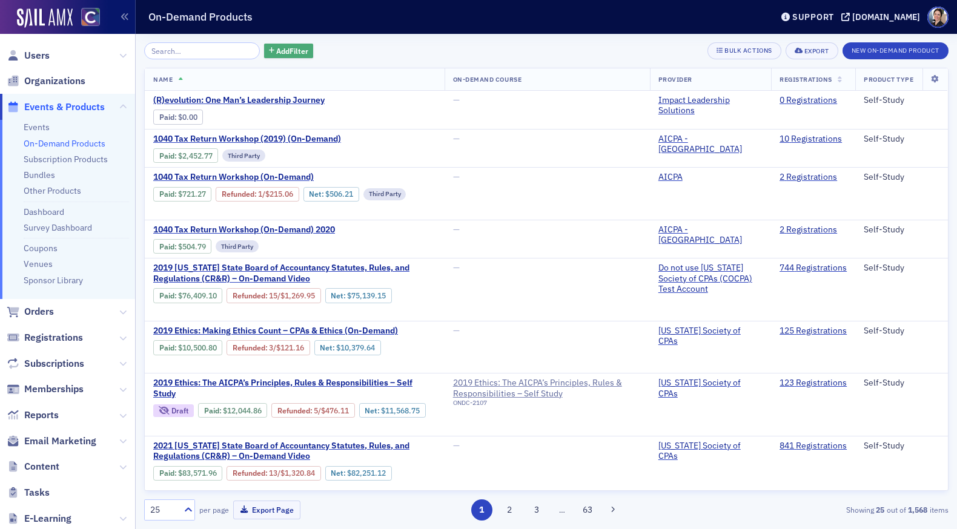
click at [276, 49] on span "Add Filter" at bounding box center [292, 50] width 32 height 11
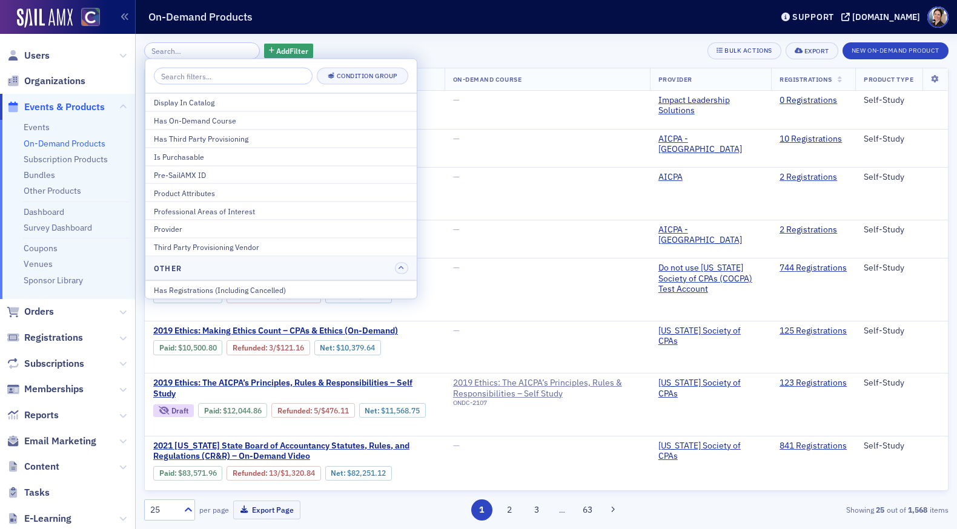
click at [248, 76] on input "search" at bounding box center [233, 76] width 159 height 17
click at [171, 230] on div "Provider" at bounding box center [281, 228] width 254 height 11
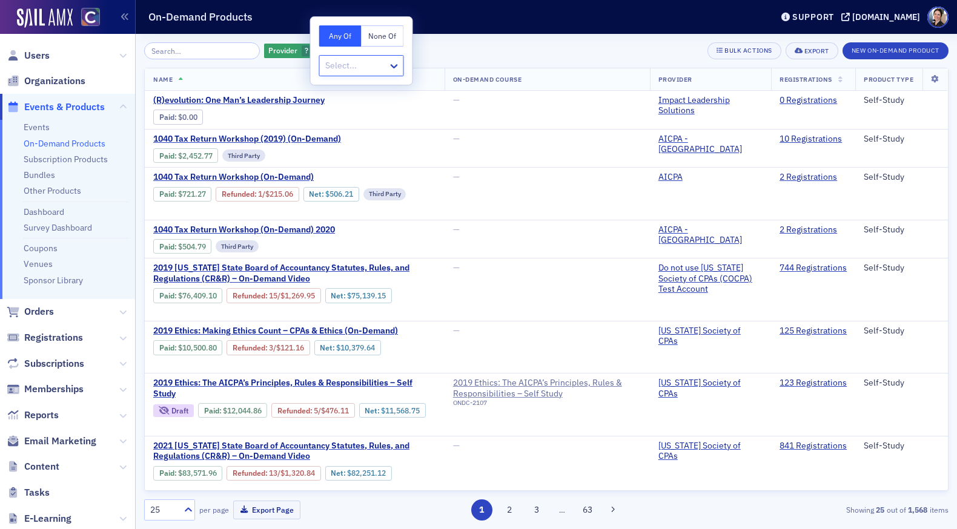
click at [336, 68] on div at bounding box center [355, 65] width 63 height 15
type input "[PERSON_NAME]"
click at [350, 93] on span "[PERSON_NAME] CPE" at bounding box center [368, 92] width 82 height 13
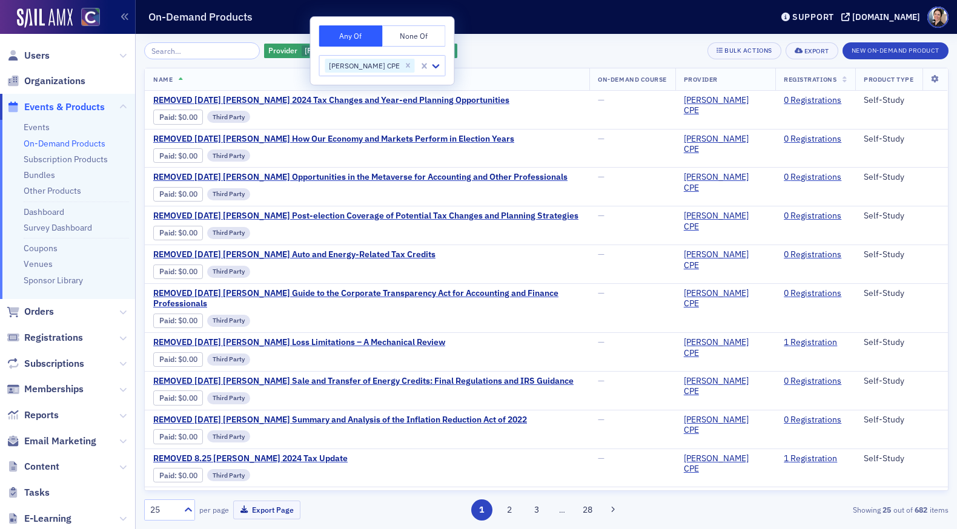
drag, startPoint x: 504, startPoint y: 65, endPoint x: 484, endPoint y: 65, distance: 20.0
click at [504, 65] on div "Provider [PERSON_NAME] CPE Add Filter Bulk Actions Export New On-Demand Product…" at bounding box center [546, 281] width 804 height 478
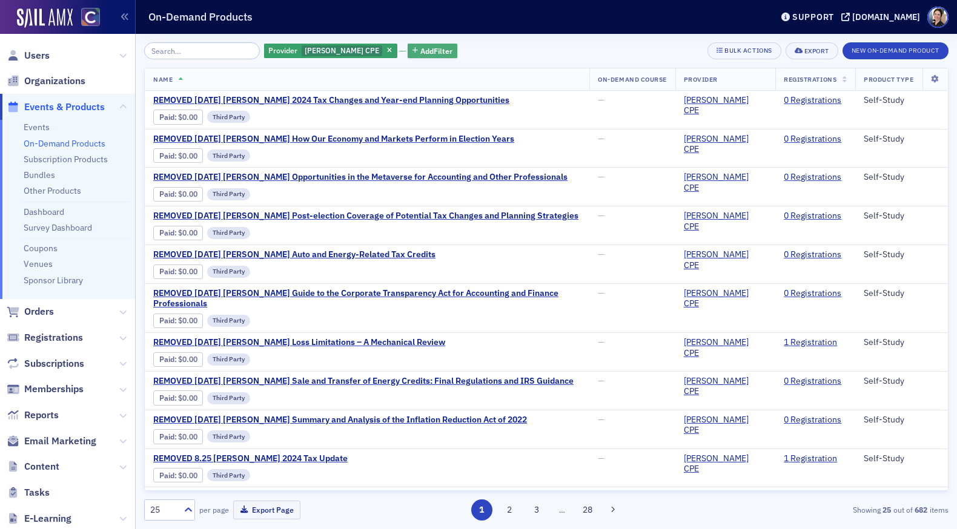
click at [420, 47] on span "Add Filter" at bounding box center [436, 50] width 32 height 11
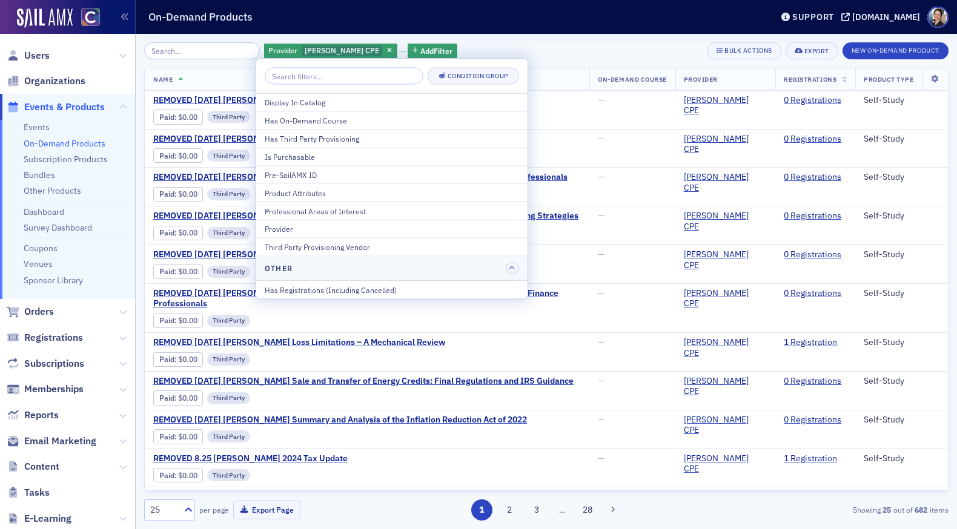
click at [307, 206] on div "Professional Areas of Interest" at bounding box center [392, 210] width 254 height 11
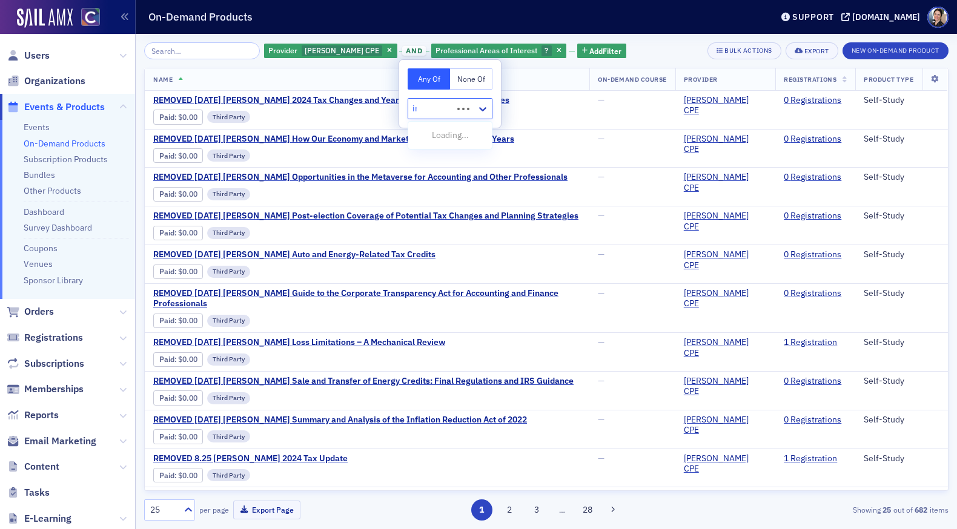
type input "irs"
click at [451, 134] on span "Enrolled Agent - IRS Credit Eligible" at bounding box center [481, 135] width 133 height 13
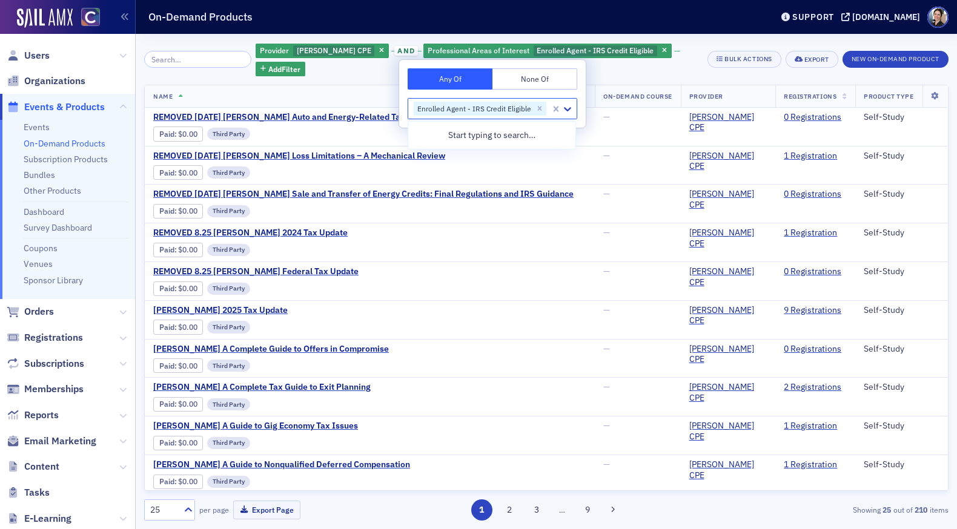
click at [347, 85] on th "Name" at bounding box center [370, 96] width 450 height 22
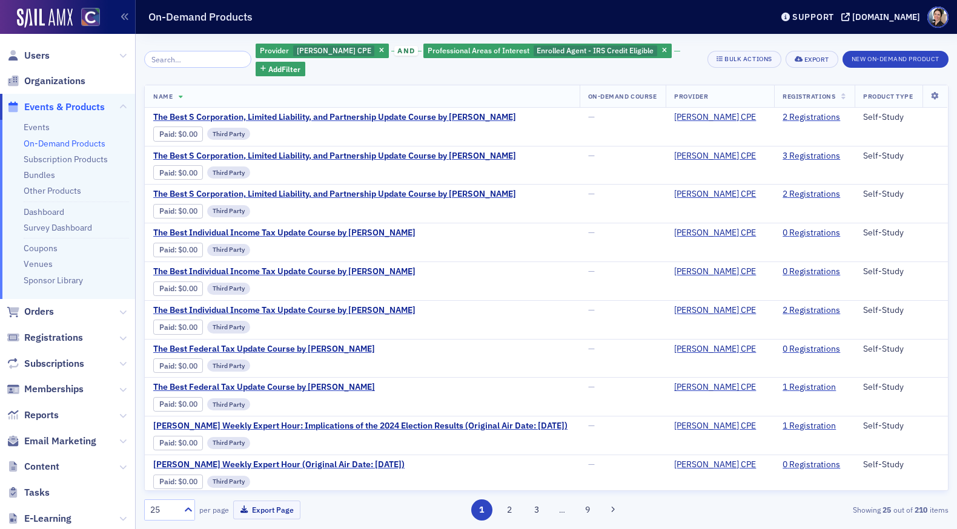
drag, startPoint x: 664, startPoint y: 53, endPoint x: 638, endPoint y: 56, distance: 26.8
click at [300, 64] on span "Add Filter" at bounding box center [284, 69] width 32 height 11
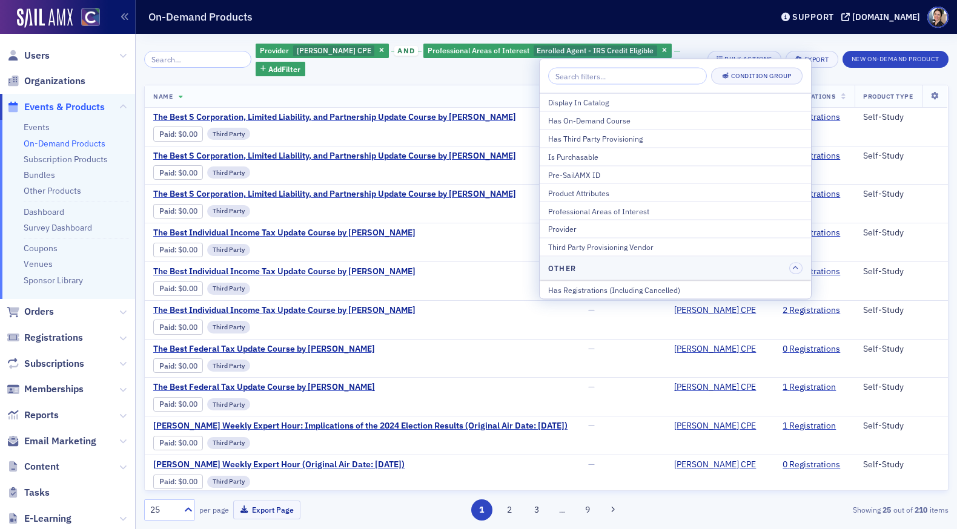
click at [566, 104] on div "Display In Catalog" at bounding box center [675, 102] width 254 height 11
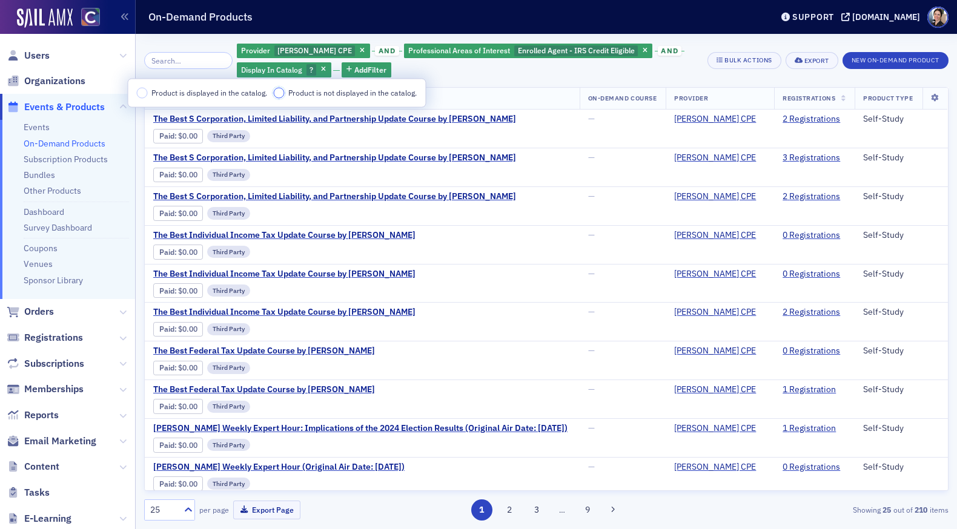
click at [278, 93] on input "Product is not displayed in the catalog." at bounding box center [279, 93] width 11 height 11
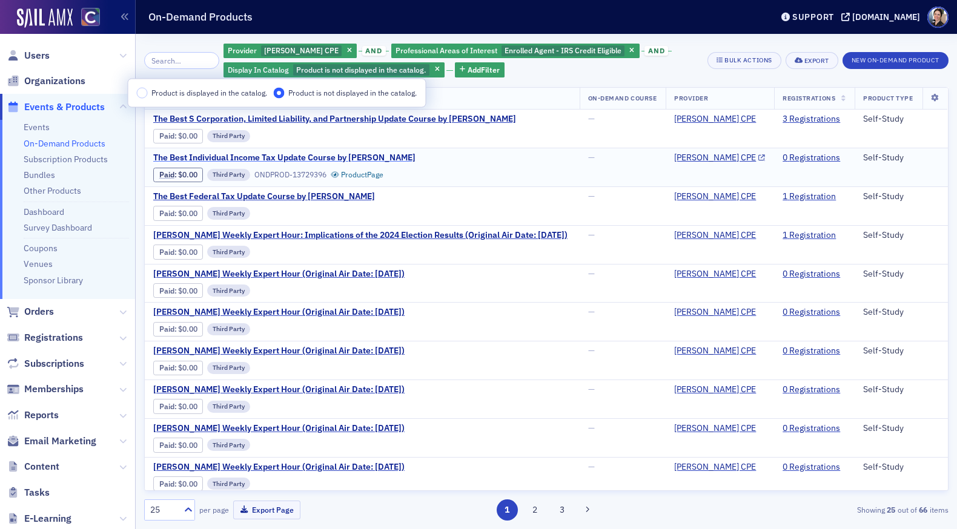
click at [302, 158] on span "The Best Individual Income Tax Update Course by [PERSON_NAME]" at bounding box center [284, 158] width 262 height 11
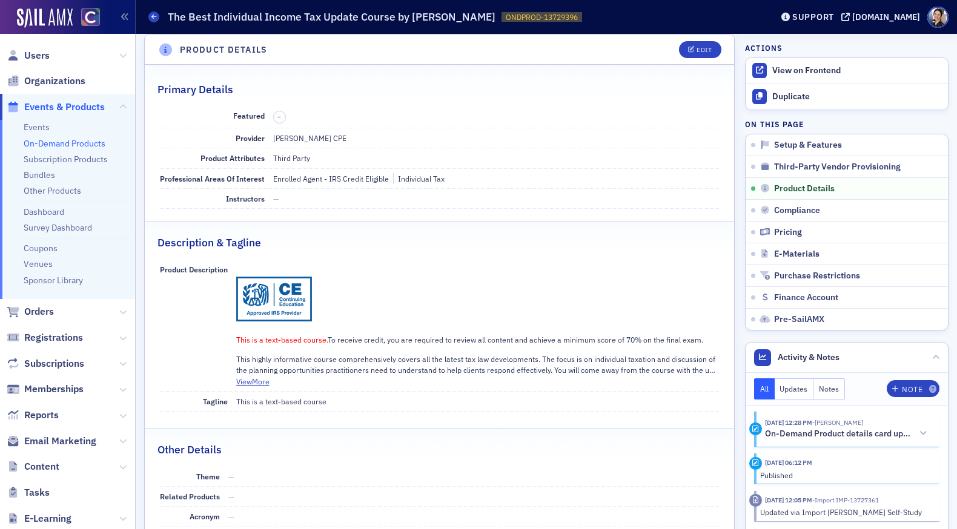
scroll to position [370, 0]
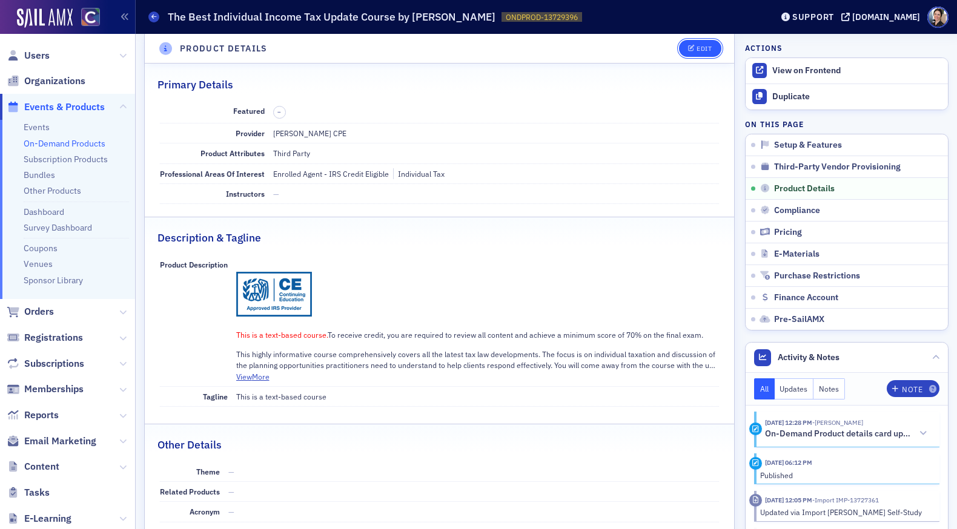
click at [701, 45] on div "Edit" at bounding box center [703, 48] width 15 height 7
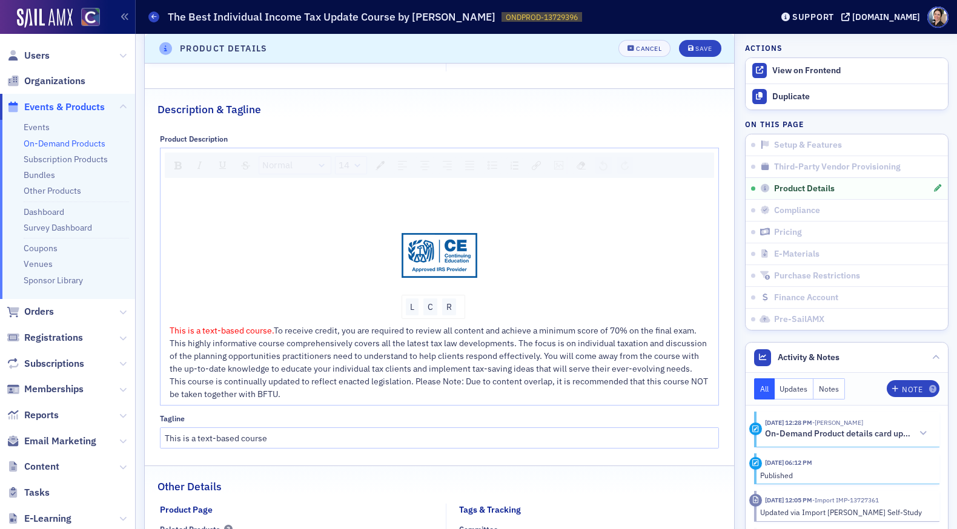
scroll to position [573, 0]
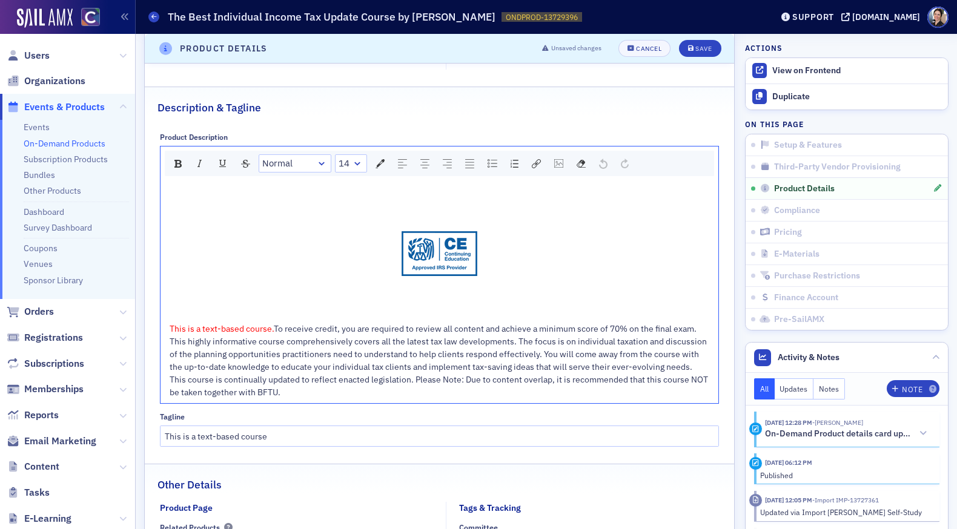
click at [449, 307] on div "This is a text-based course. To receive credit, you are required to review all …" at bounding box center [440, 292] width 541 height 214
click at [452, 305] on div "R" at bounding box center [449, 305] width 14 height 17
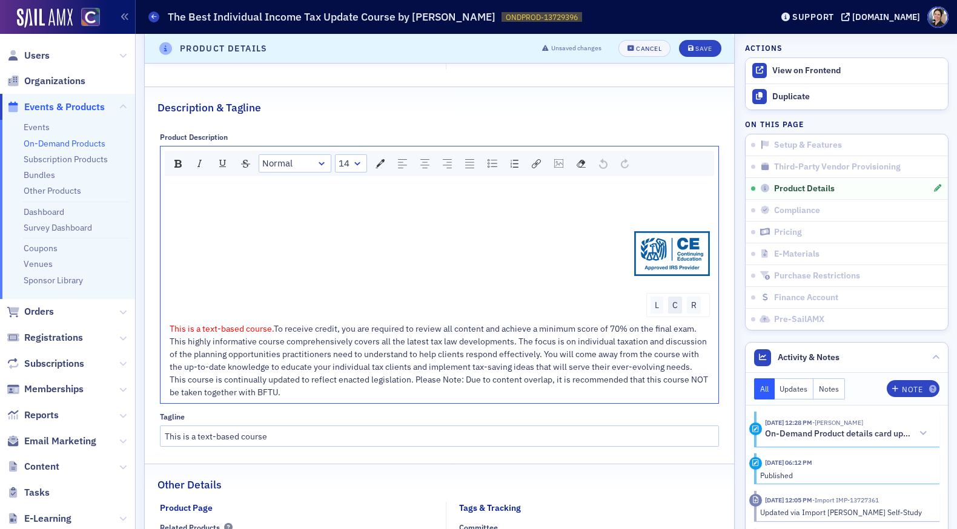
click at [675, 301] on div "C" at bounding box center [675, 305] width 14 height 17
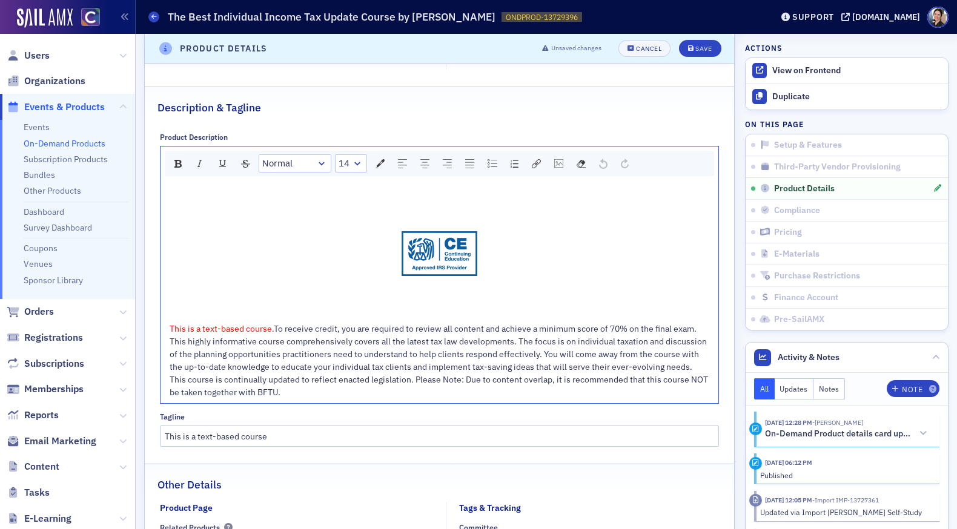
drag, startPoint x: 445, startPoint y: 250, endPoint x: 480, endPoint y: 302, distance: 62.5
click at [480, 302] on div "This is a text-based course. To receive credit, you are required to review all …" at bounding box center [440, 292] width 541 height 214
drag, startPoint x: 420, startPoint y: 209, endPoint x: 548, endPoint y: 310, distance: 163.4
click at [548, 310] on div "This is a text-based course. To receive credit, you are required to review all …" at bounding box center [440, 292] width 541 height 214
drag, startPoint x: 179, startPoint y: 197, endPoint x: 174, endPoint y: 320, distance: 123.0
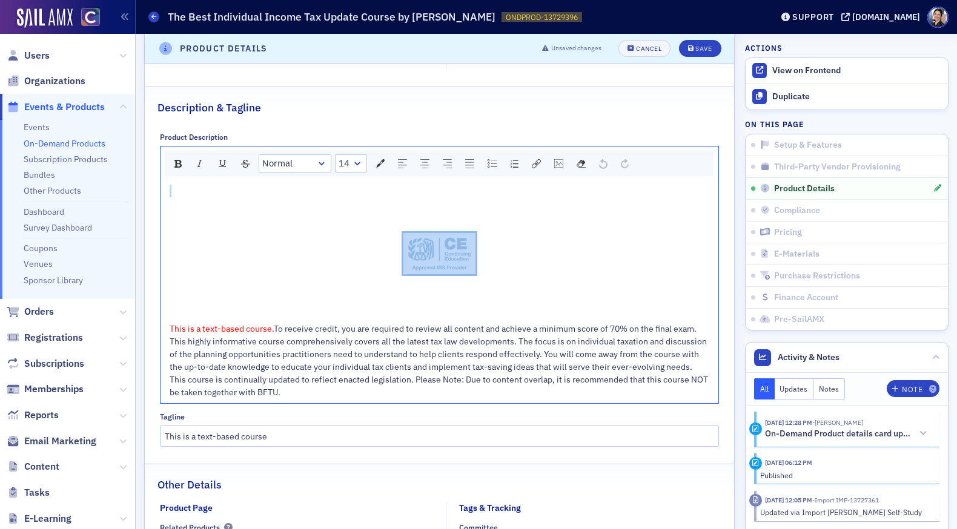
click at [174, 320] on div "This is a text-based course. To receive credit, you are required to review all …" at bounding box center [440, 292] width 541 height 214
drag, startPoint x: 170, startPoint y: 328, endPoint x: 200, endPoint y: 197, distance: 134.3
click at [192, 178] on div "Normal 14 This is a text-based course. To receive credit, you are required to r…" at bounding box center [440, 275] width 560 height 258
copy div "rdw-editor"
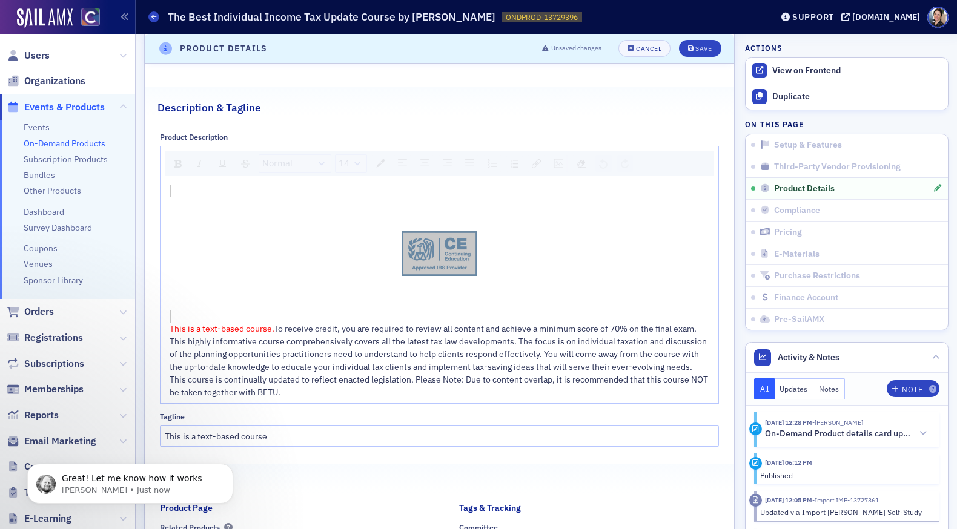
scroll to position [0, 0]
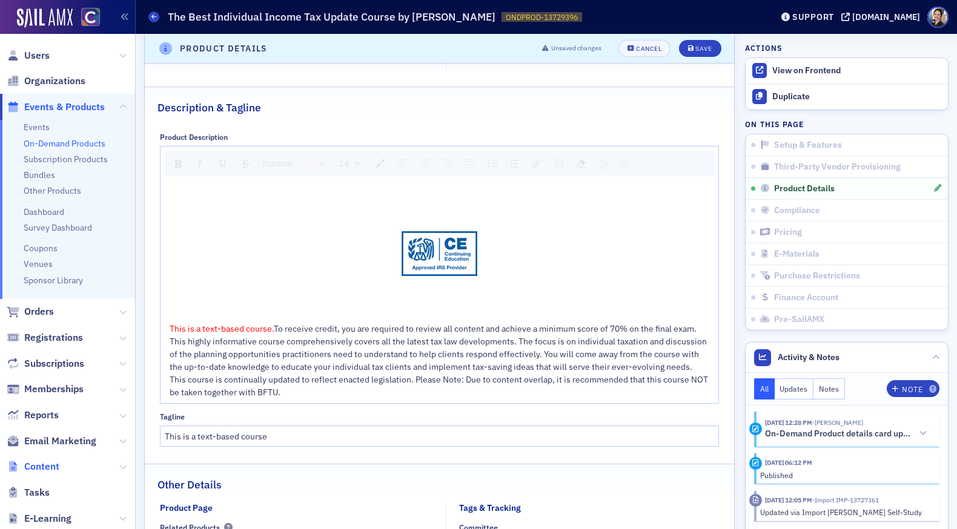
click at [39, 467] on span "Content" at bounding box center [41, 466] width 35 height 13
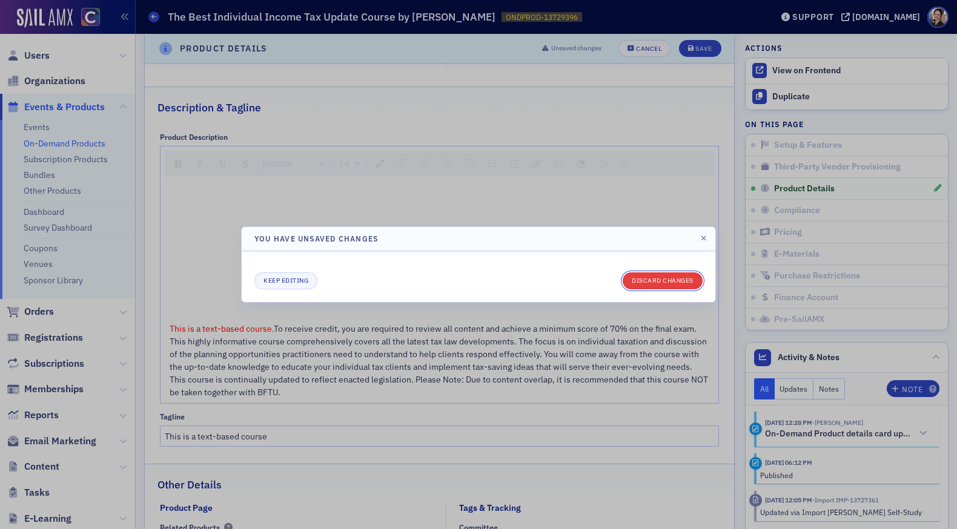
click at [660, 280] on button "Discard changes" at bounding box center [663, 281] width 80 height 17
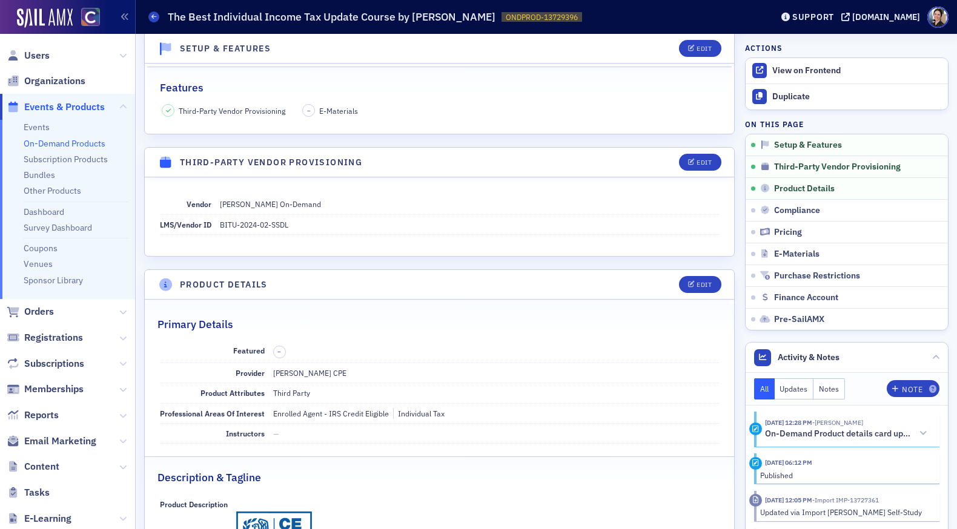
scroll to position [125, 0]
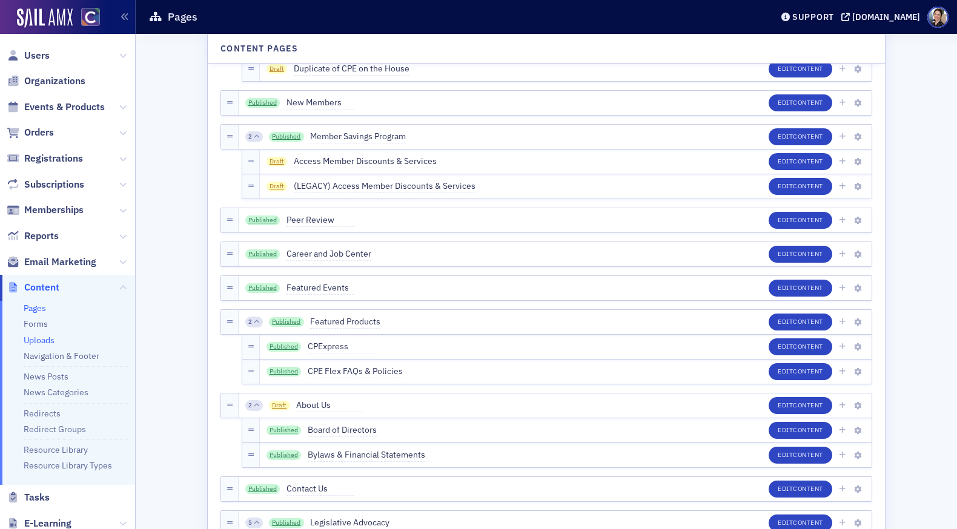
click at [49, 341] on link "Uploads" at bounding box center [39, 340] width 31 height 11
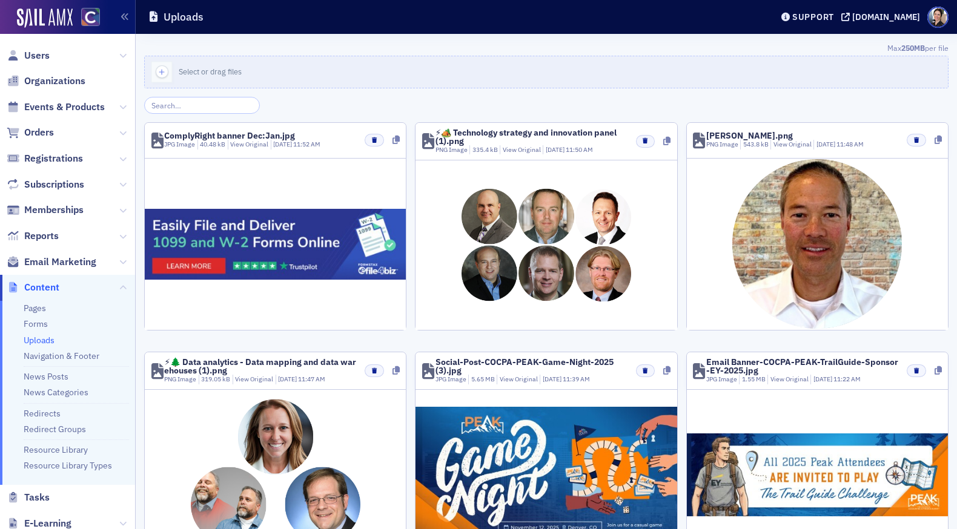
click at [220, 107] on input "search" at bounding box center [202, 105] width 116 height 17
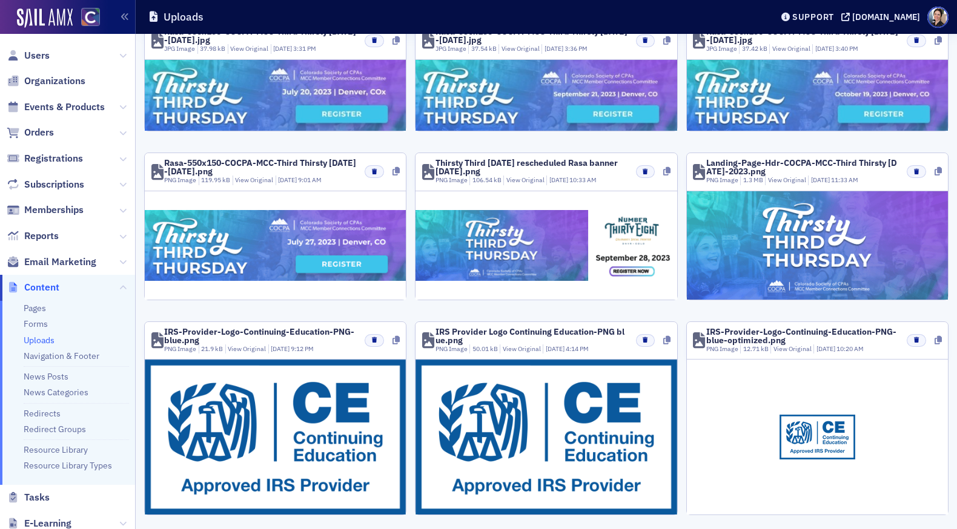
scroll to position [465, 0]
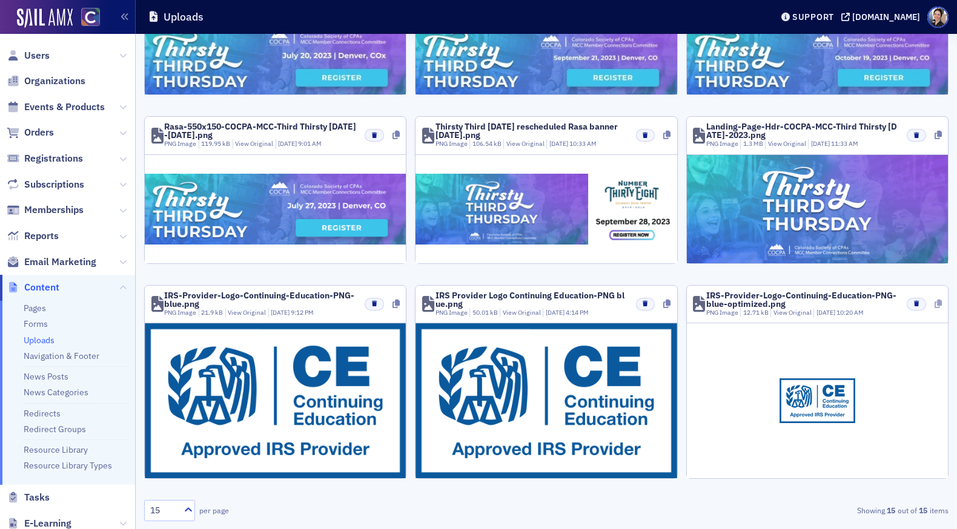
type input "irs"
click at [938, 302] on icon at bounding box center [937, 304] width 7 height 8
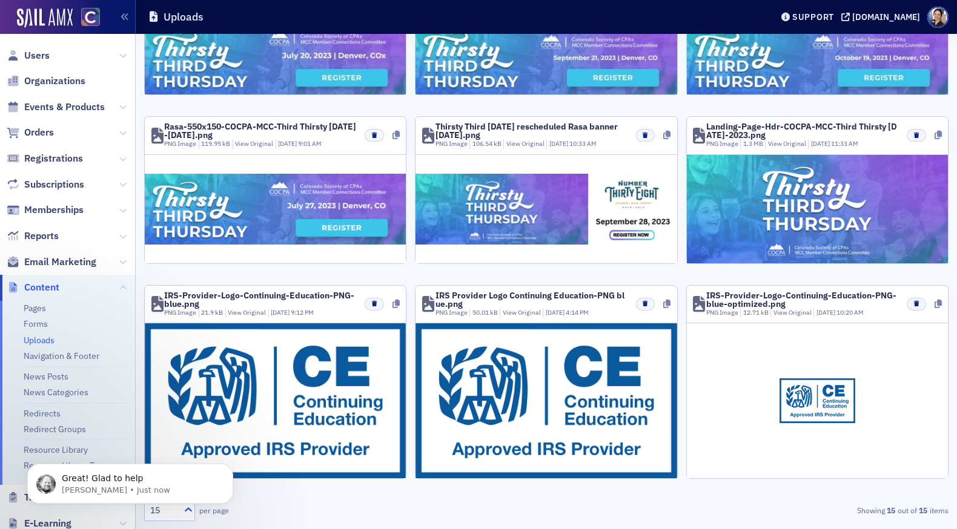
scroll to position [0, 0]
